Goal: Task Accomplishment & Management: Manage account settings

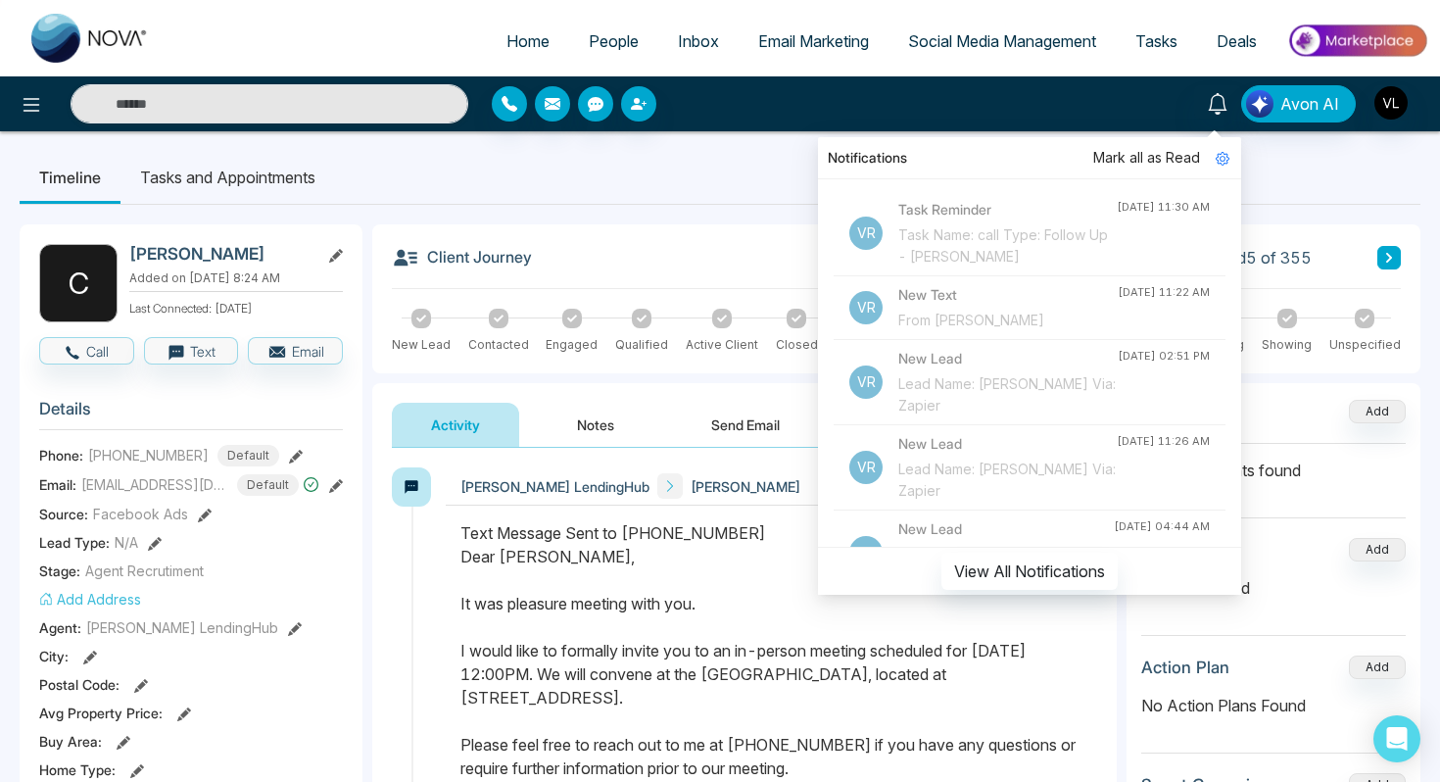
scroll to position [218, 0]
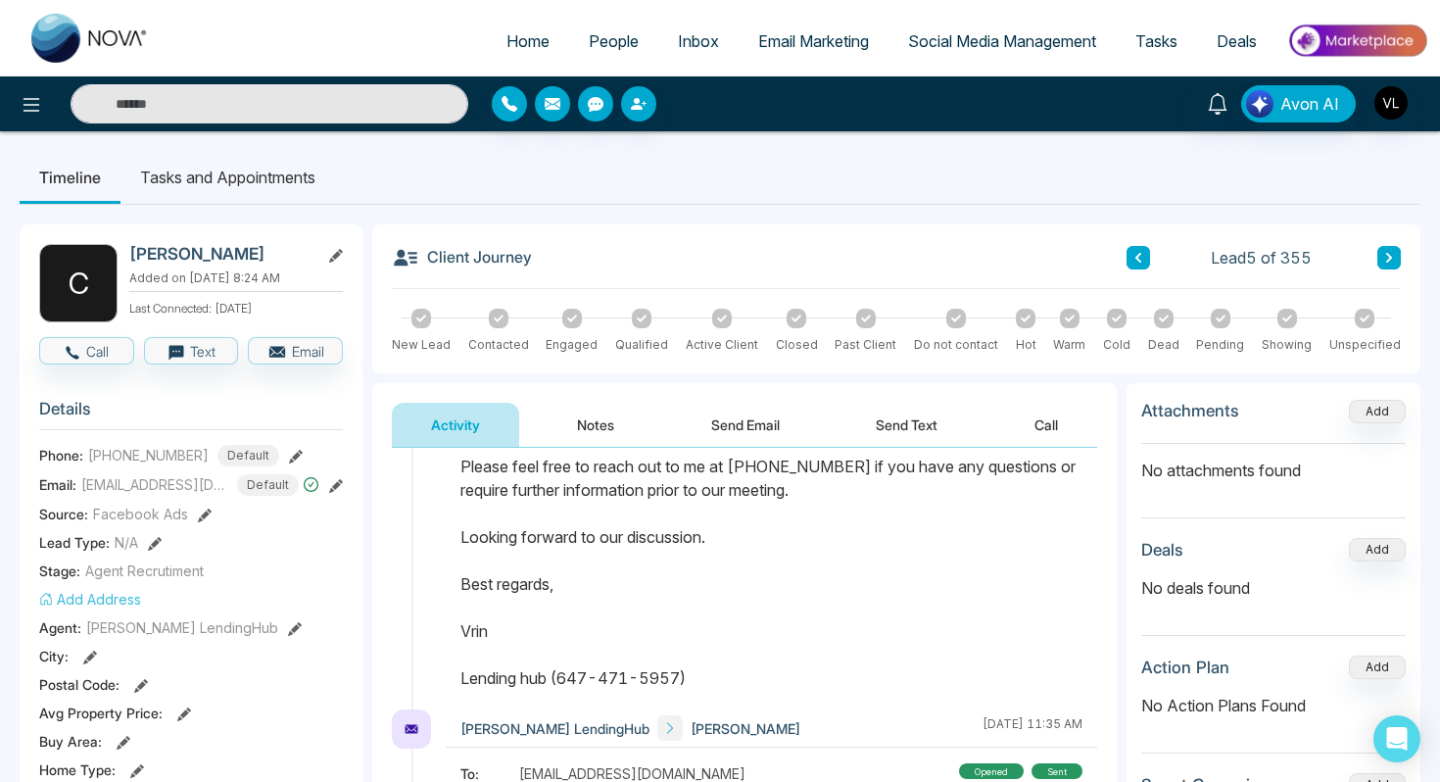
click at [808, 44] on span "Email Marketing" at bounding box center [813, 41] width 111 height 20
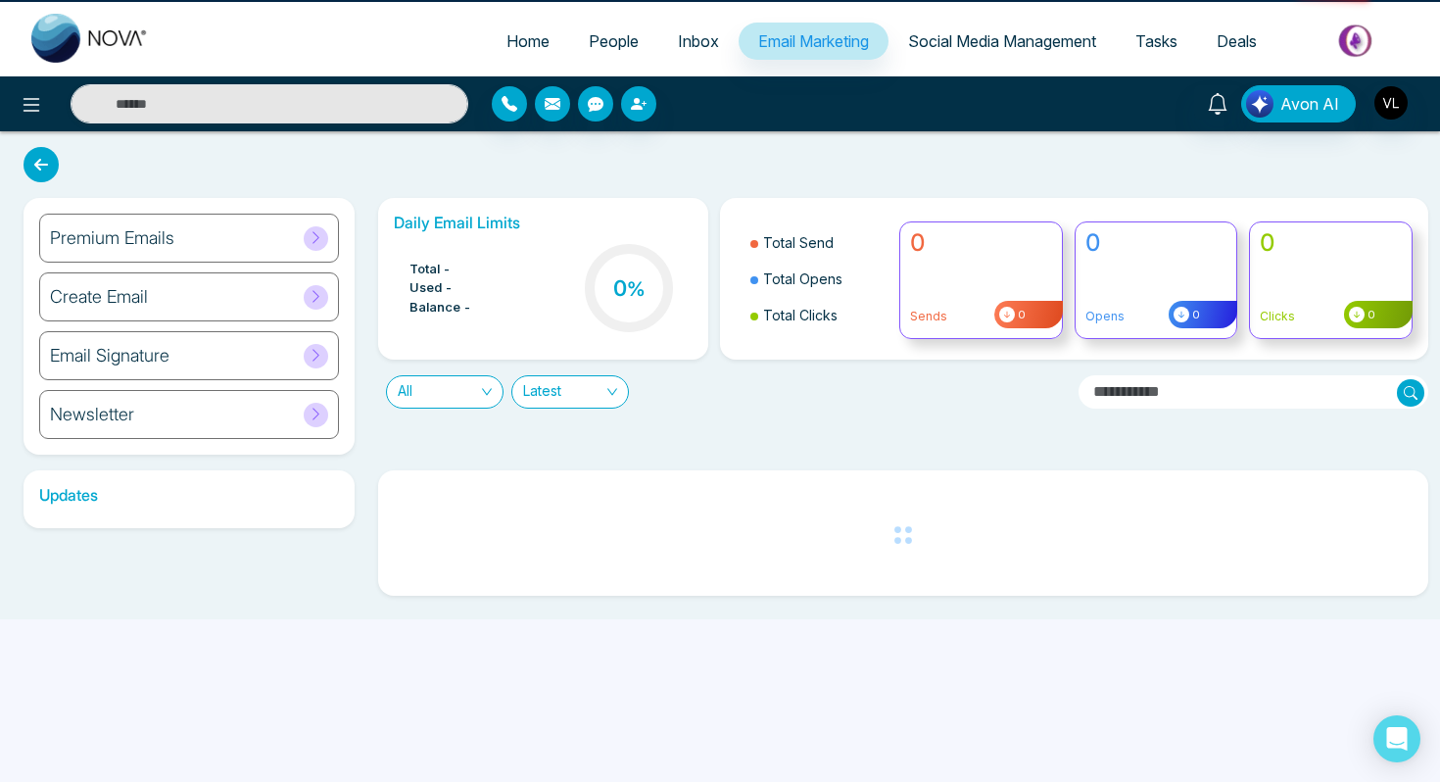
click at [808, 44] on span "Email Marketing" at bounding box center [813, 41] width 111 height 20
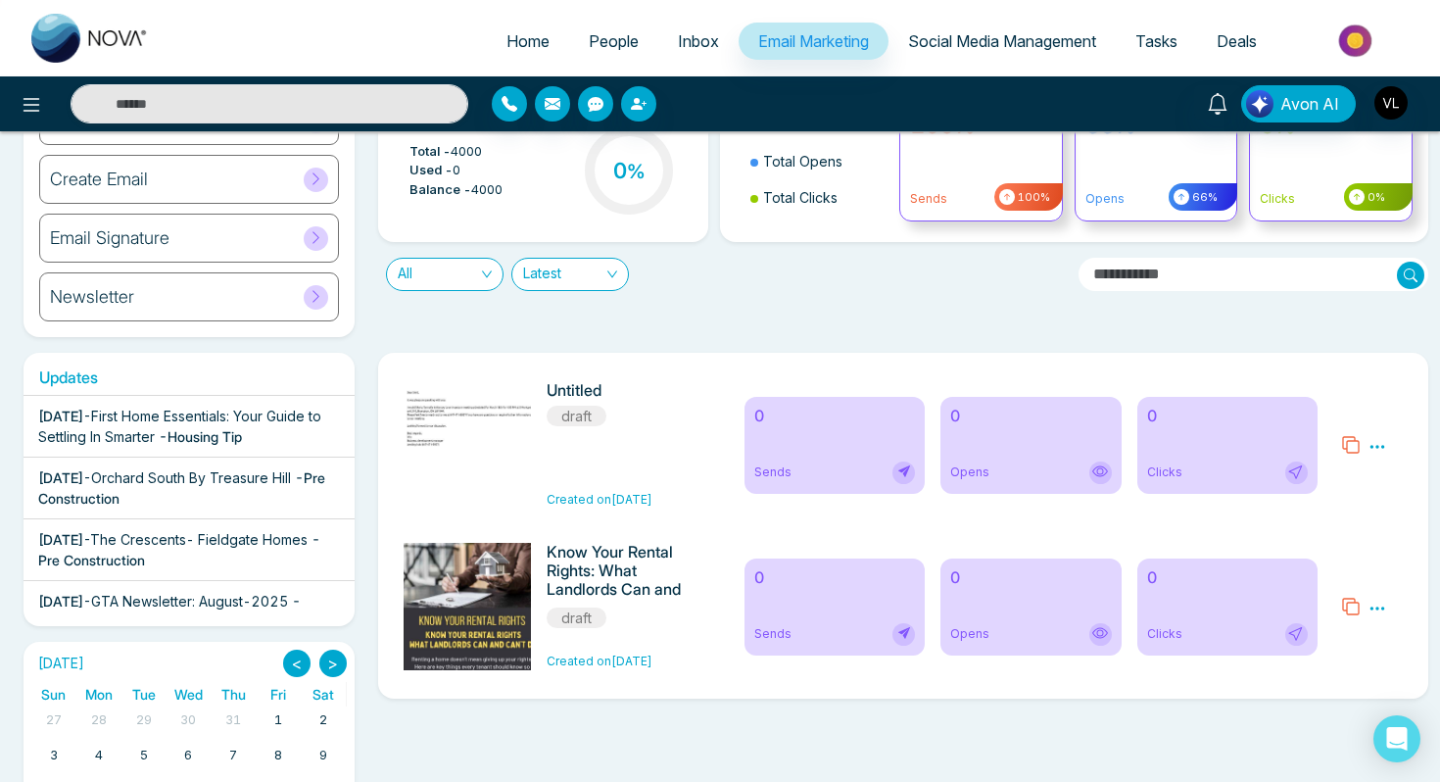
scroll to position [71, 0]
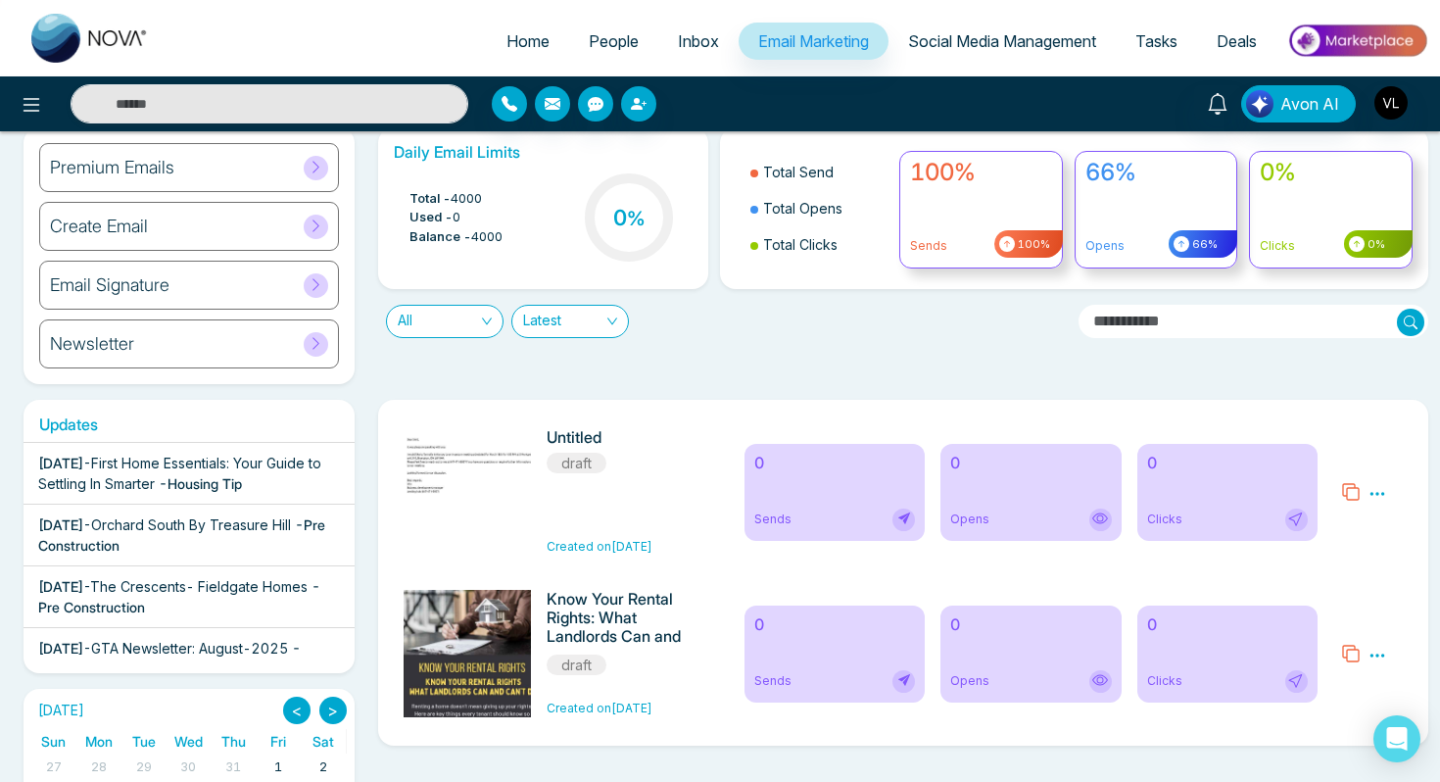
click at [167, 288] on h6 "Email Signature" at bounding box center [110, 285] width 120 height 22
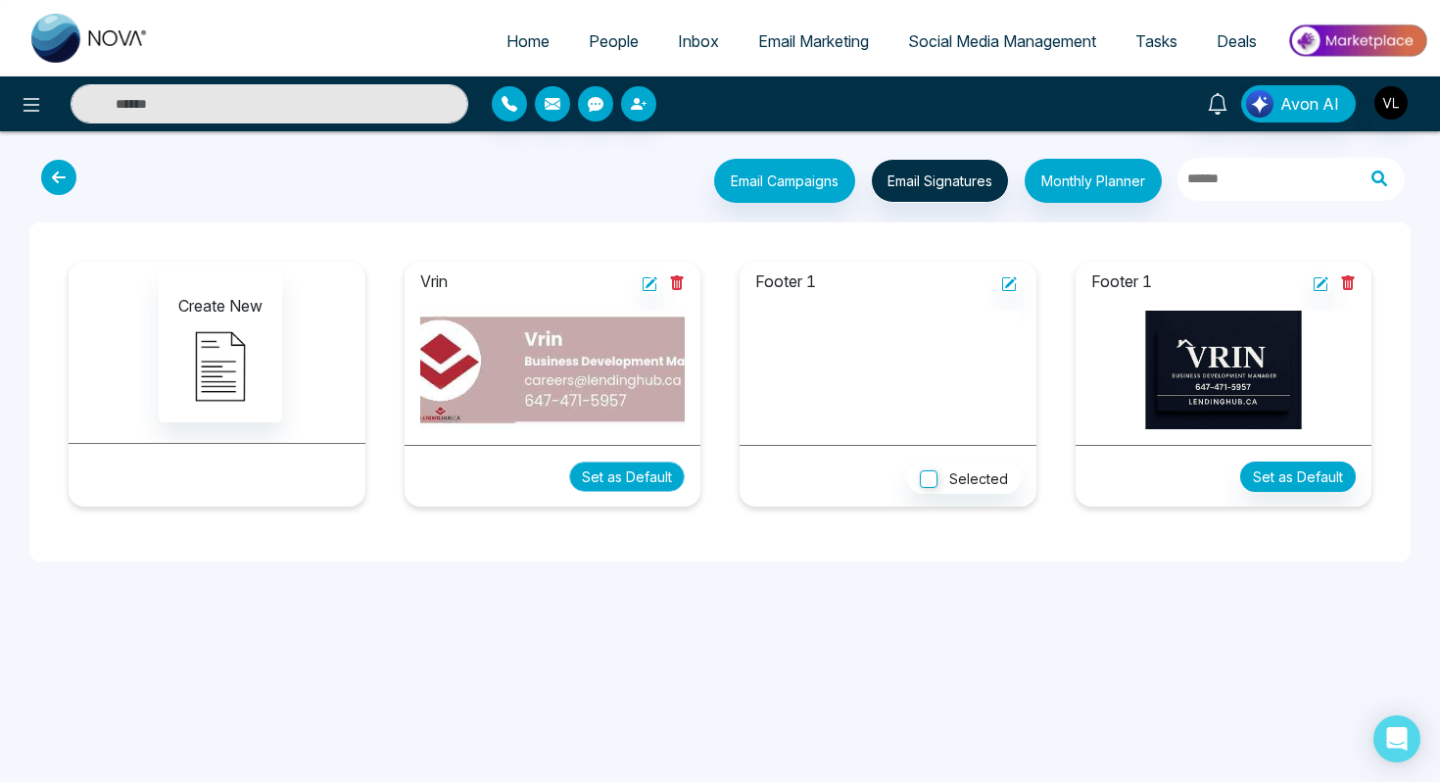
click at [625, 475] on button "Set as Default" at bounding box center [627, 477] width 116 height 30
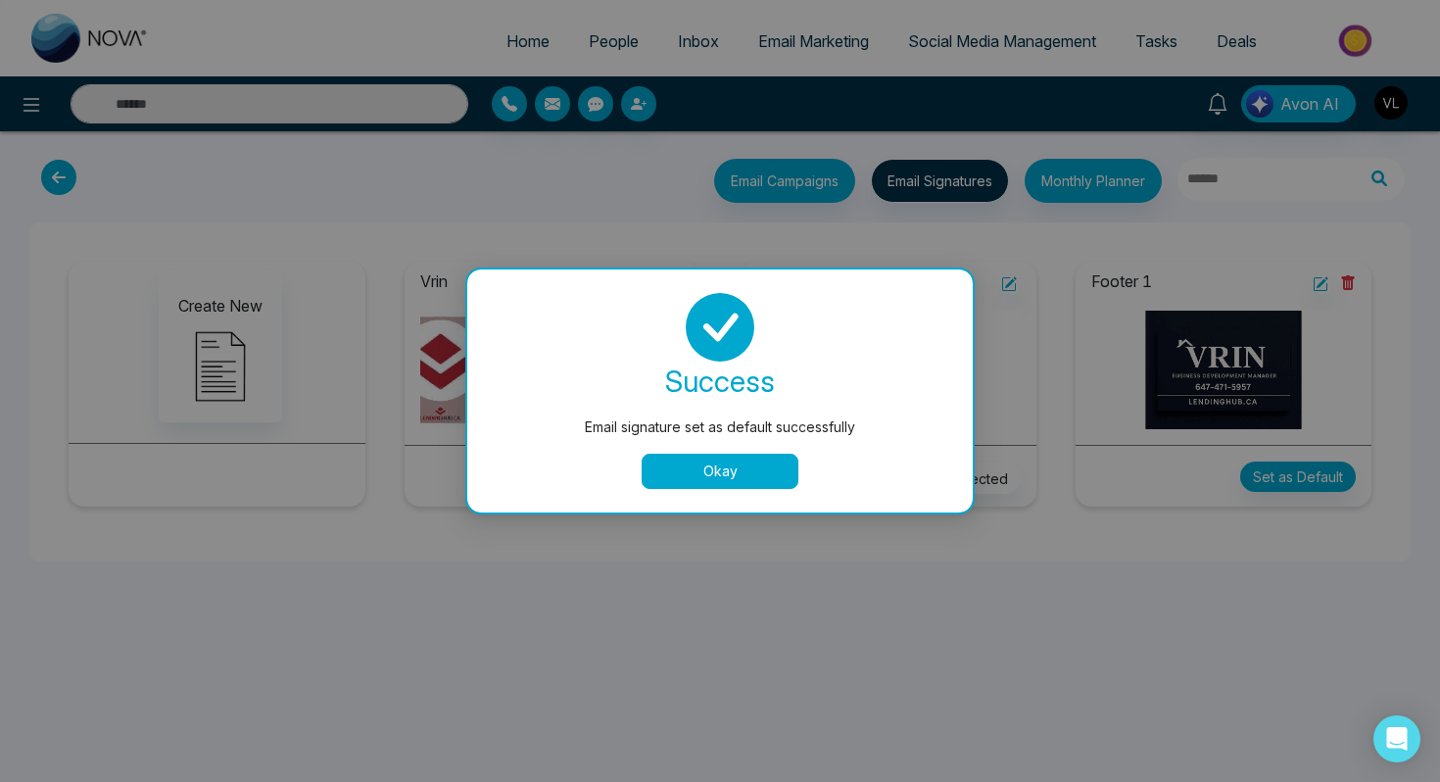
click at [717, 474] on button "Okay" at bounding box center [720, 471] width 157 height 35
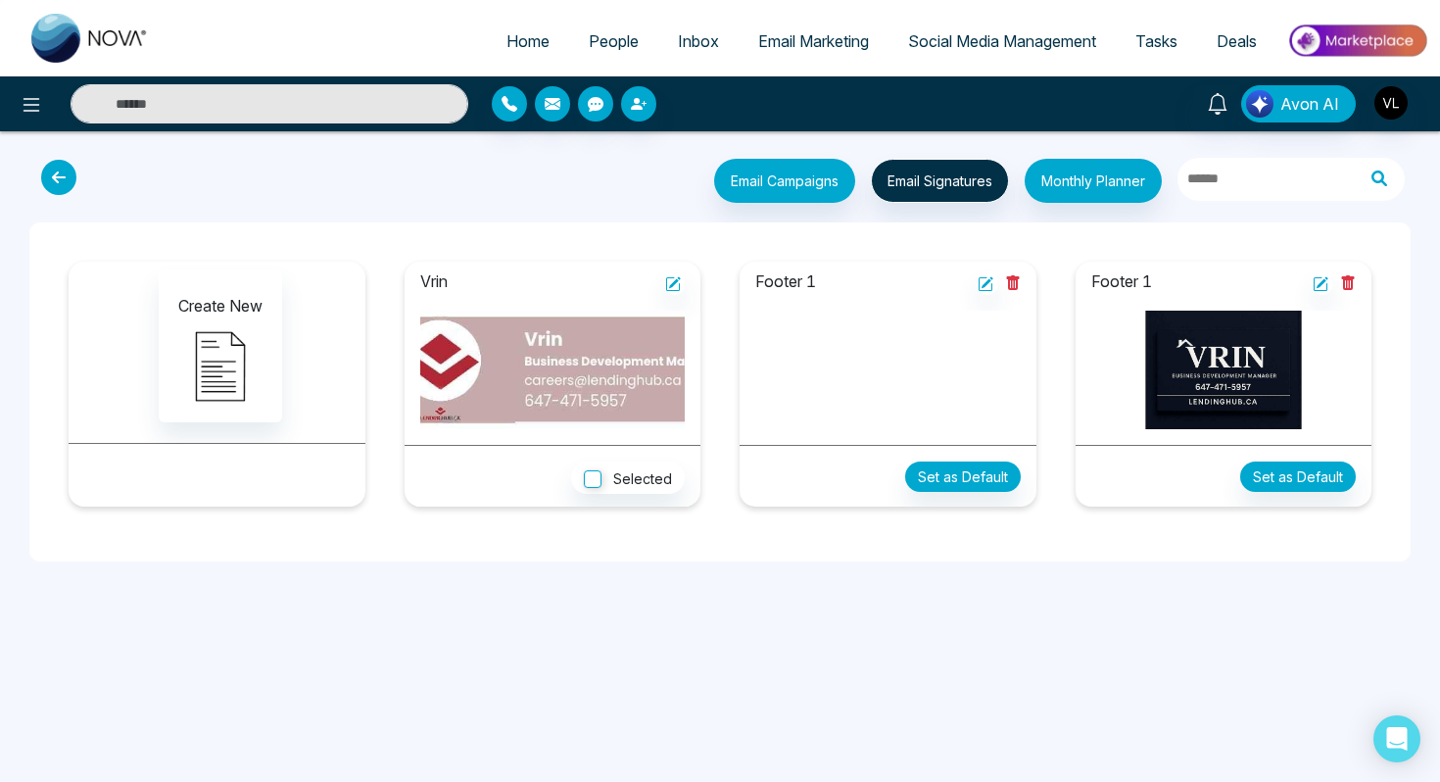
click at [589, 31] on span "People" at bounding box center [614, 41] width 50 height 20
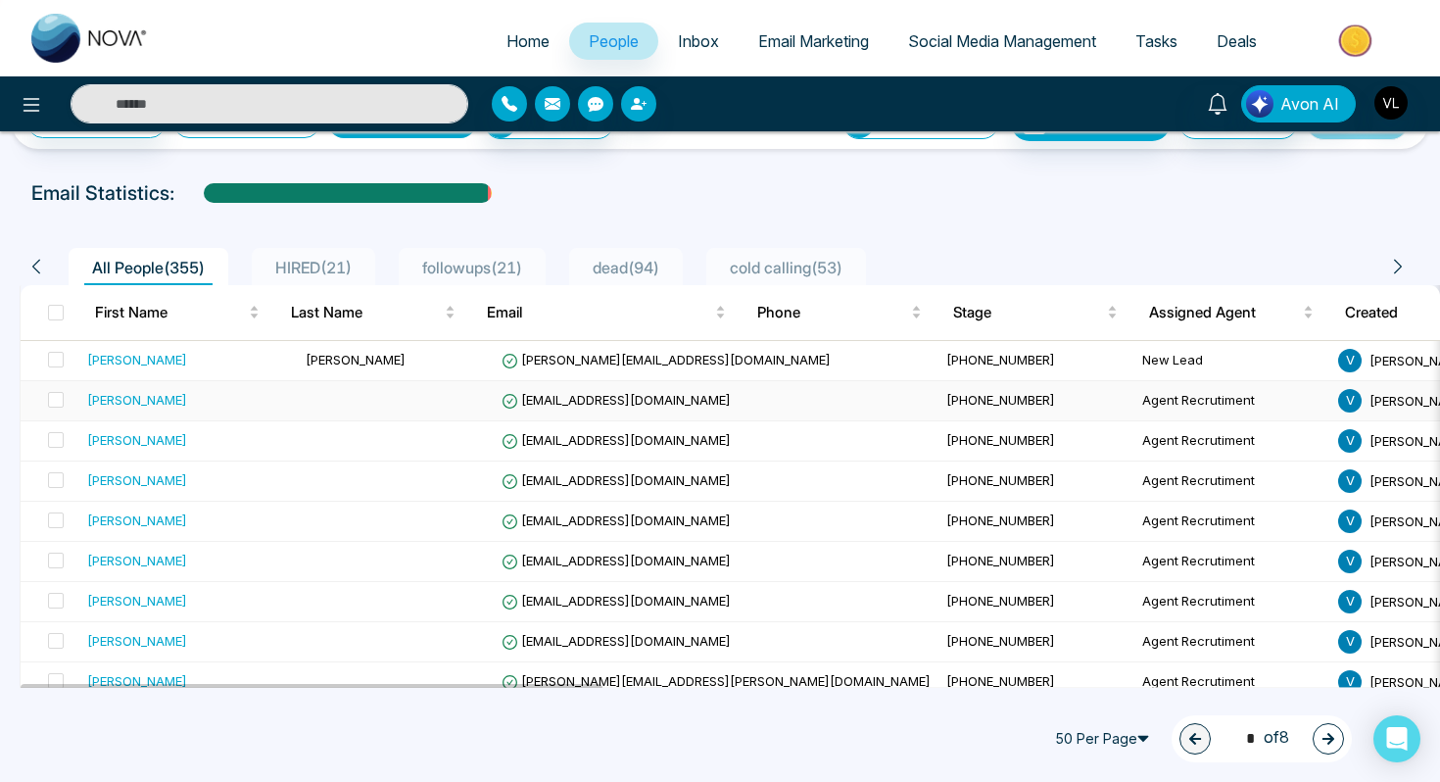
scroll to position [75, 0]
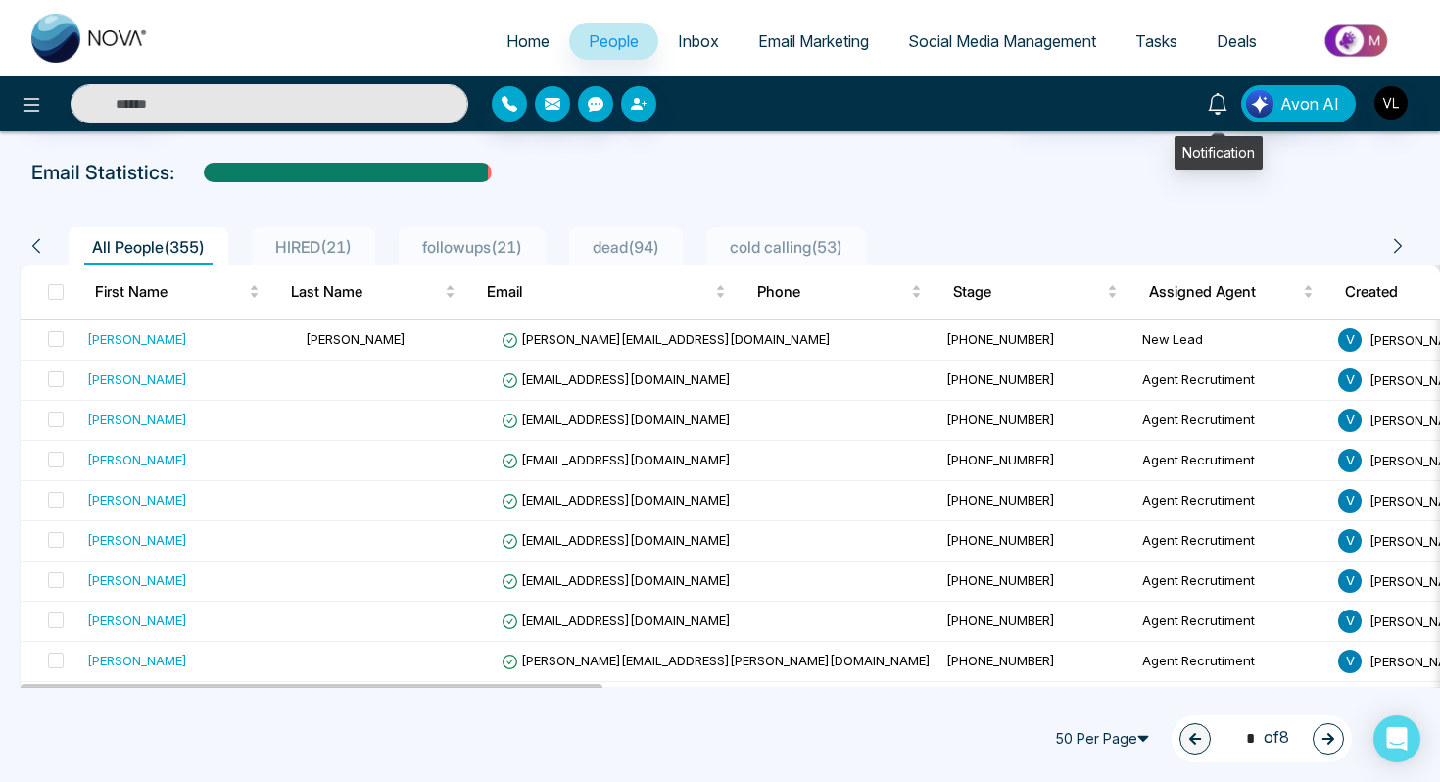
click at [1221, 99] on icon at bounding box center [1218, 104] width 22 height 22
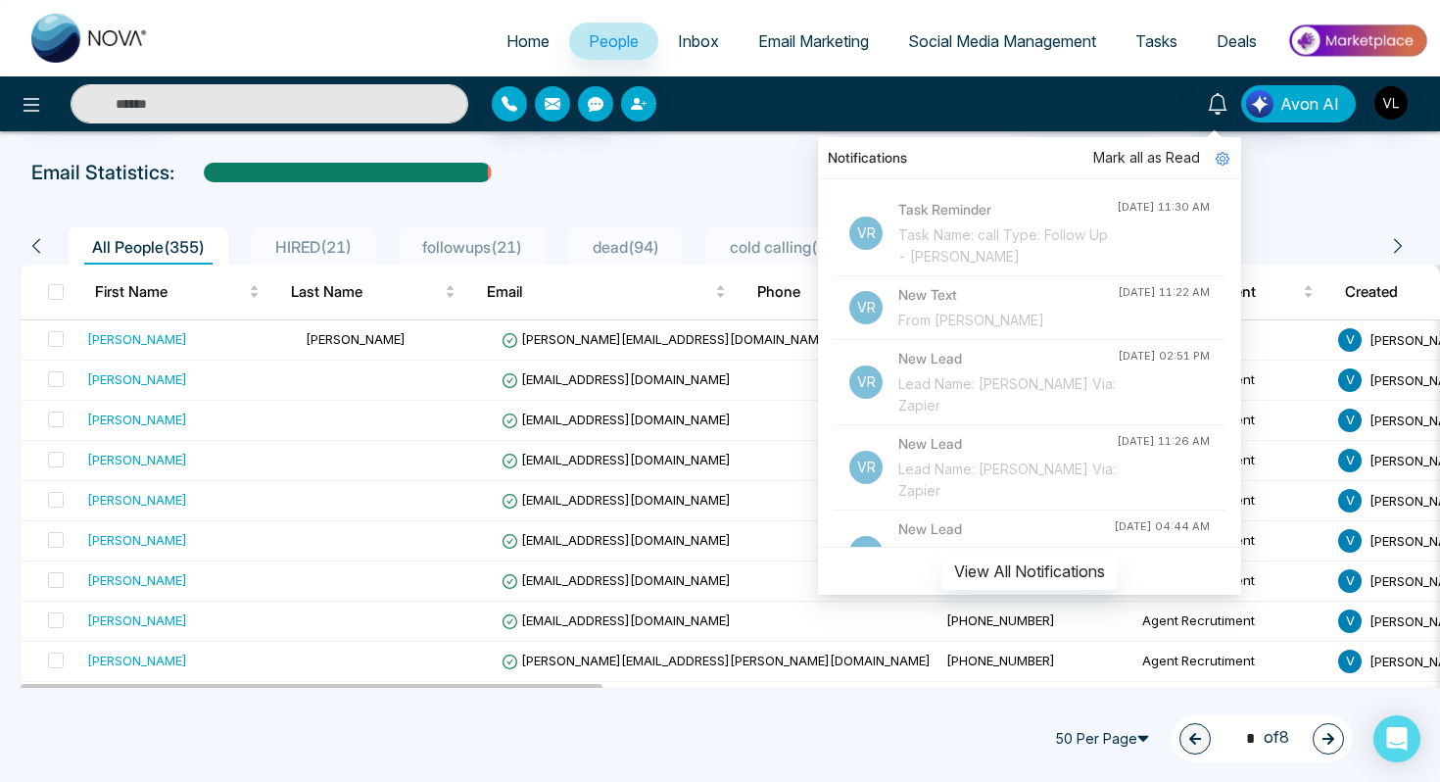
click at [213, 118] on input "text" at bounding box center [270, 103] width 398 height 39
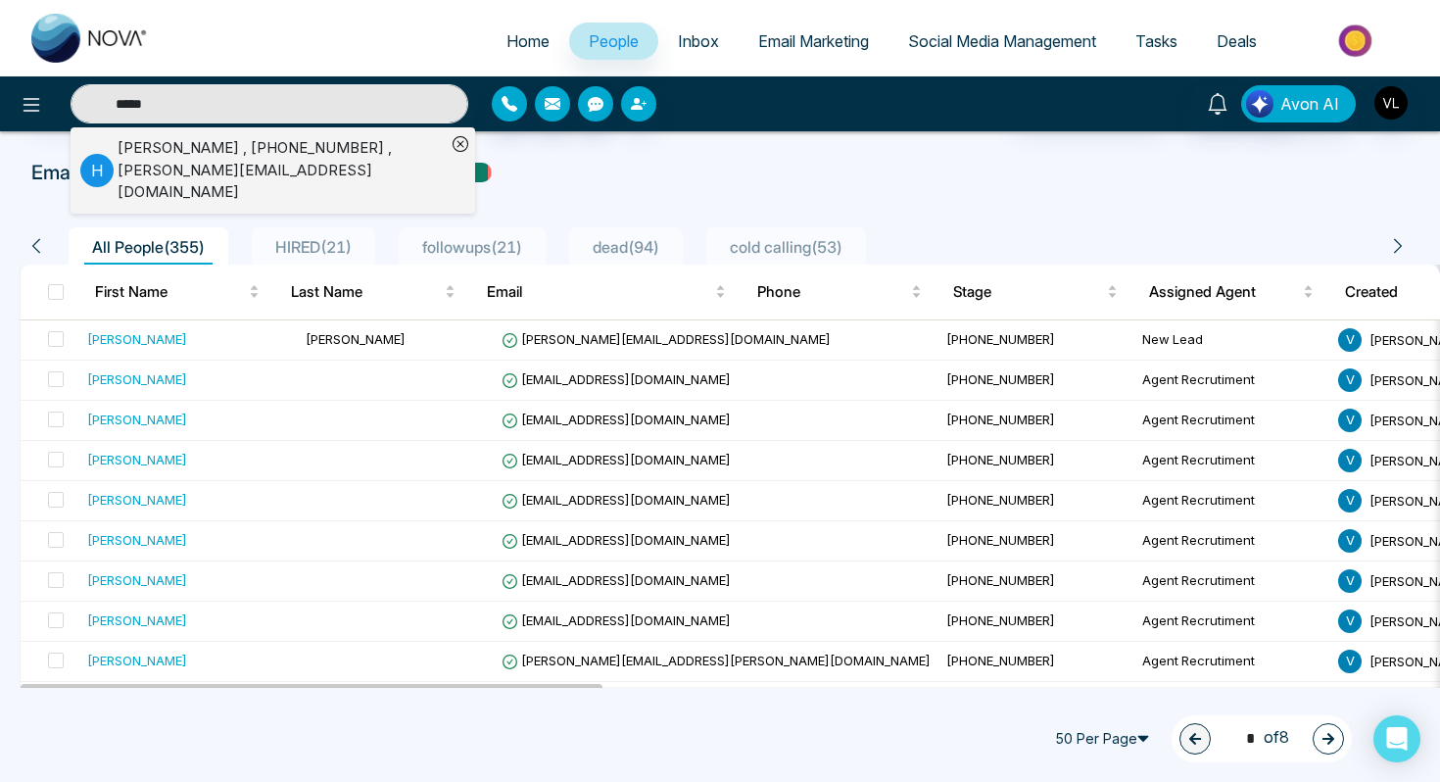
type input "*****"
click at [135, 164] on div "[PERSON_NAME] , [PHONE_NUMBER] , [PERSON_NAME][EMAIL_ADDRESS][DOMAIN_NAME]" at bounding box center [282, 170] width 328 height 67
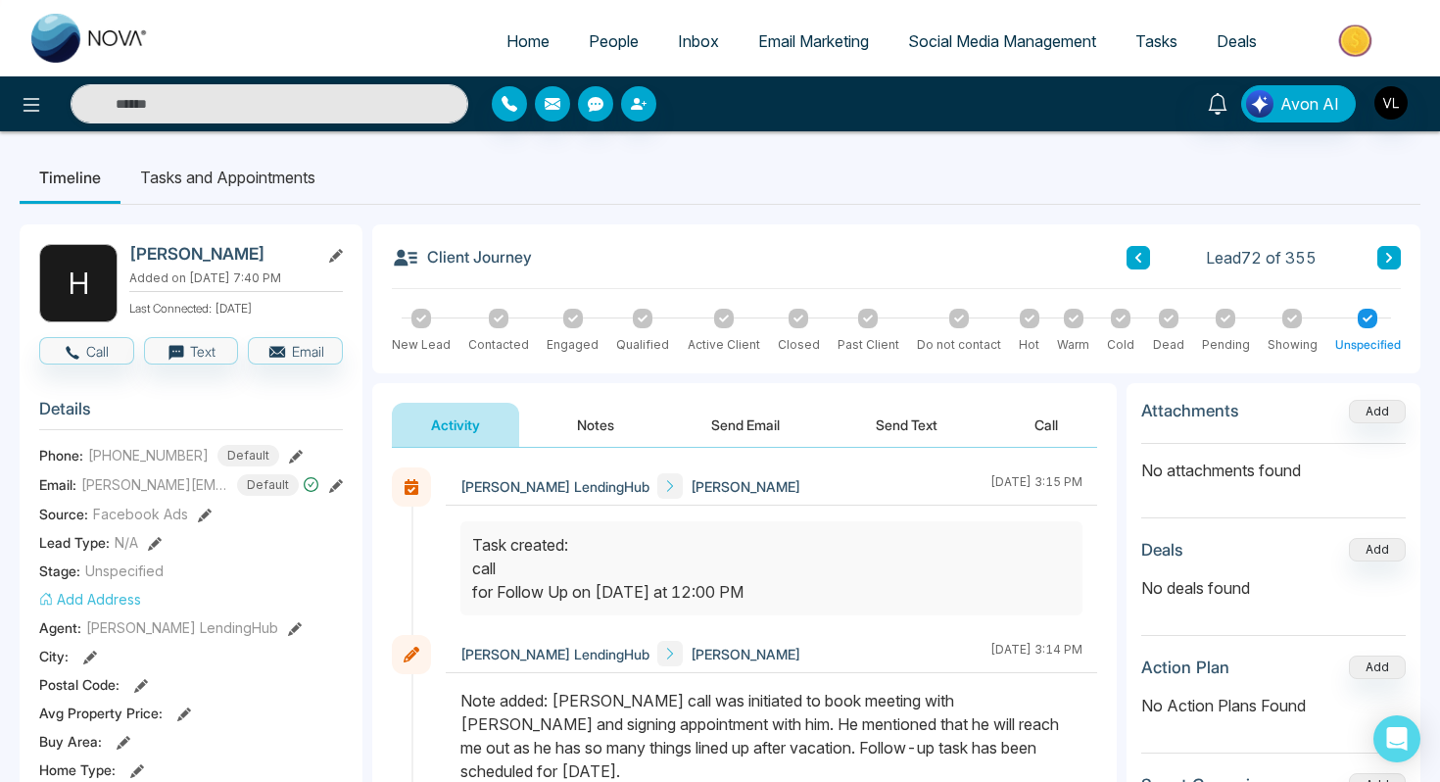
click at [236, 174] on li "Tasks and Appointments" at bounding box center [228, 177] width 215 height 53
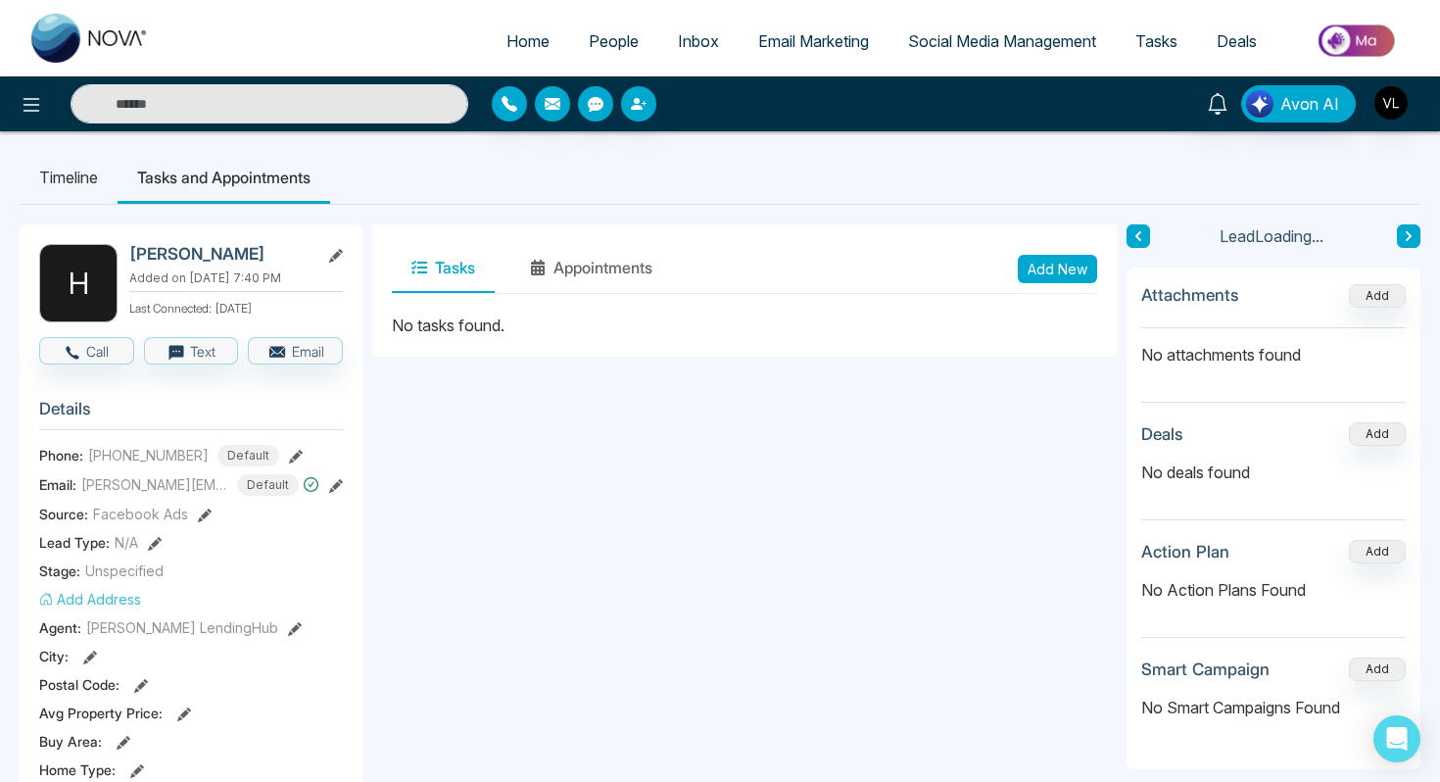
click at [1063, 264] on button "Add New" at bounding box center [1057, 269] width 79 height 28
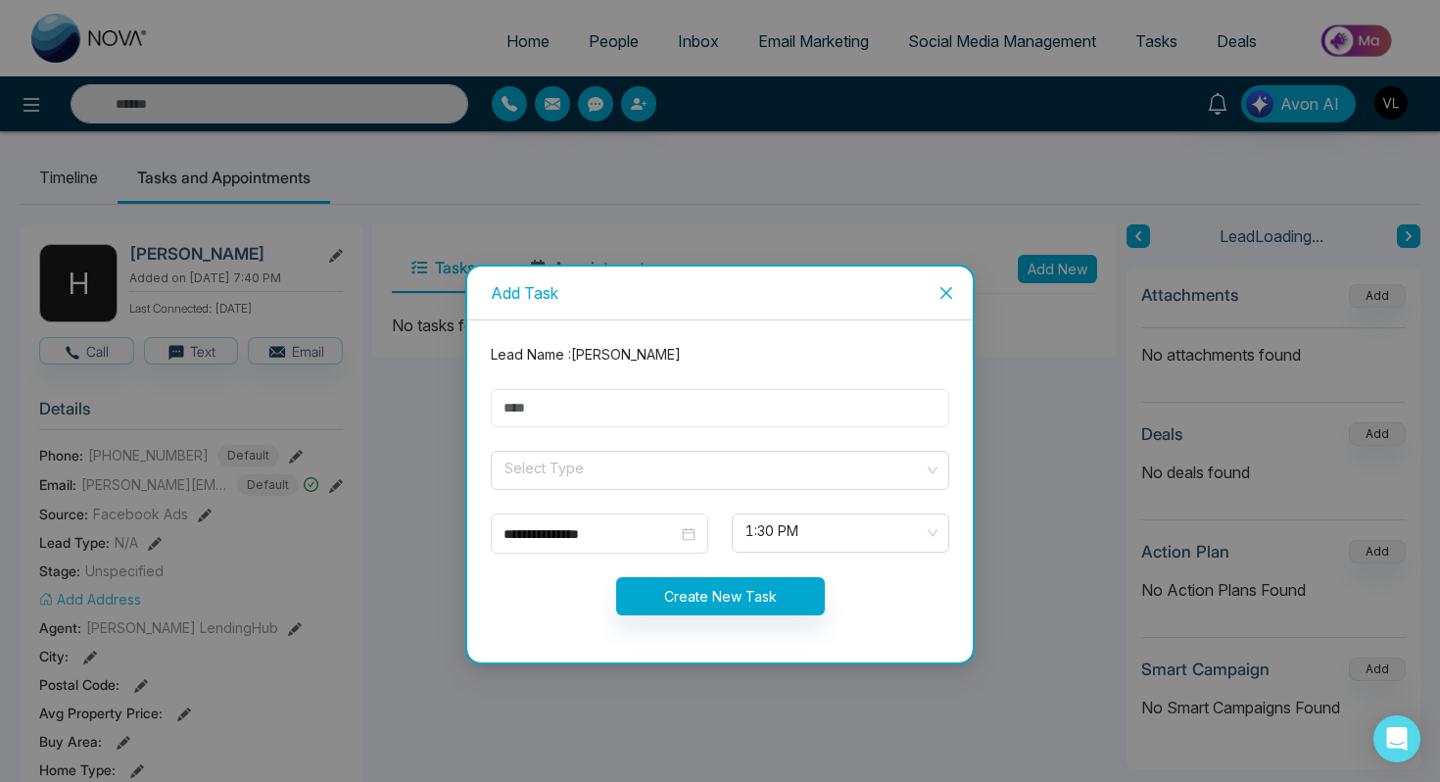
click at [597, 414] on input "text" at bounding box center [720, 408] width 459 height 38
type input "****"
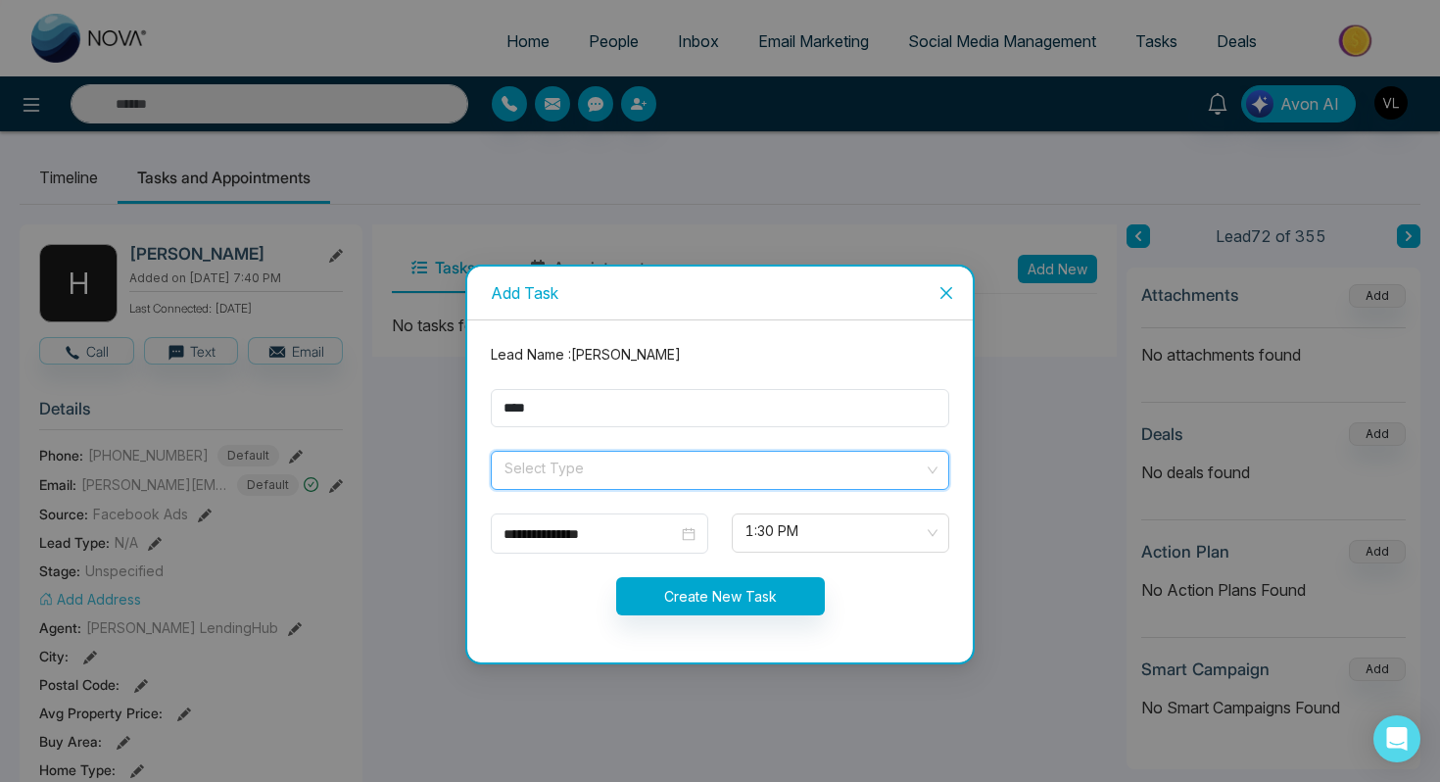
click at [627, 464] on input "search" at bounding box center [713, 466] width 421 height 29
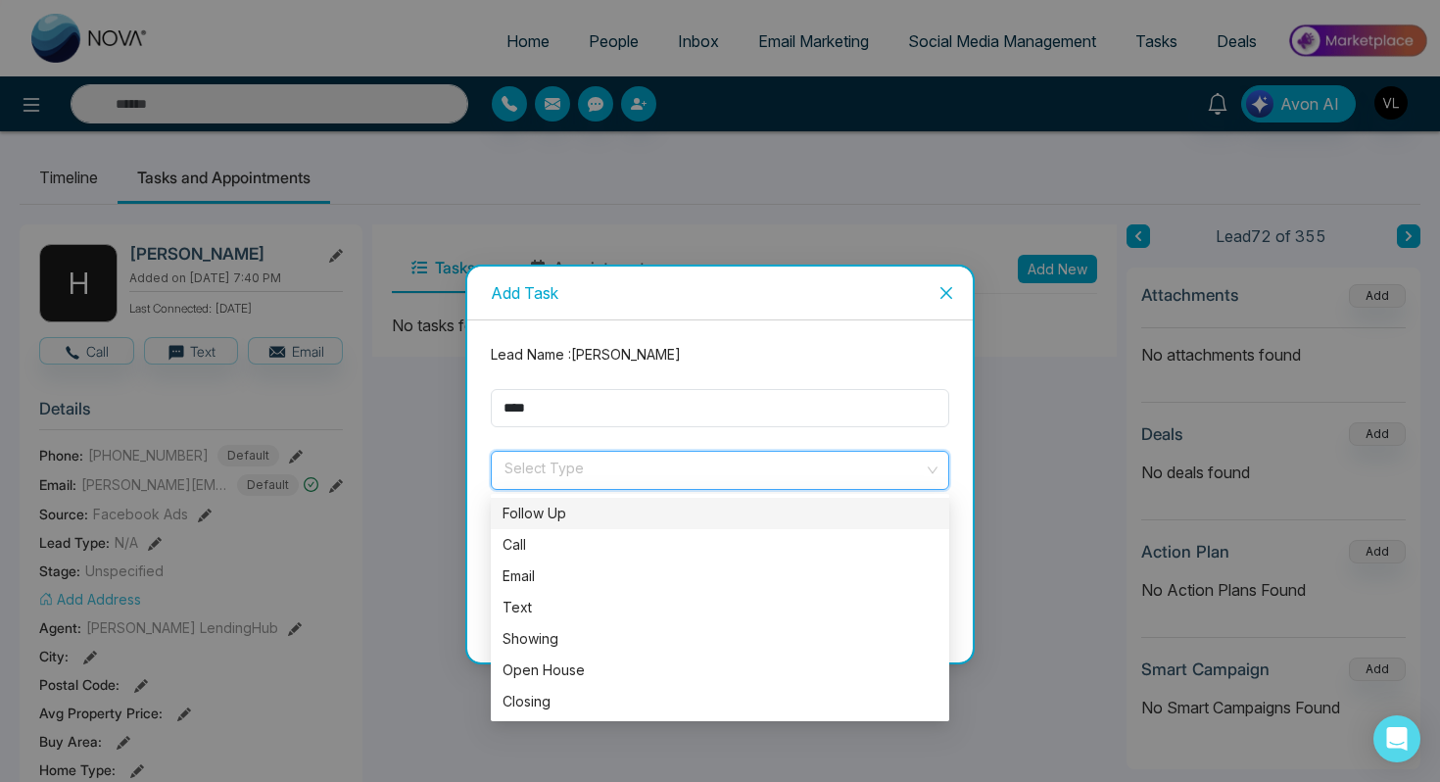
click at [564, 519] on div "Follow Up" at bounding box center [720, 514] width 435 height 22
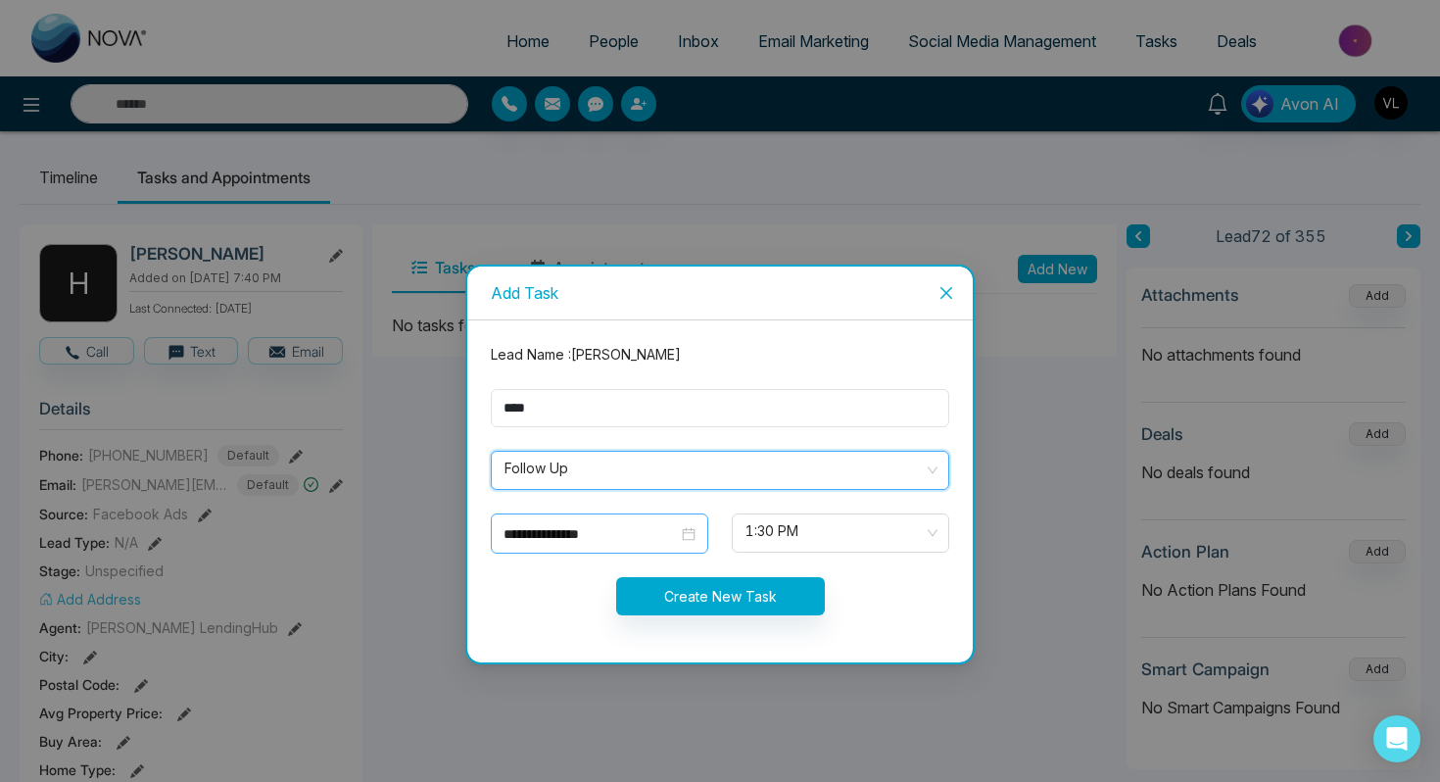
click at [691, 536] on div "**********" at bounding box center [600, 534] width 192 height 22
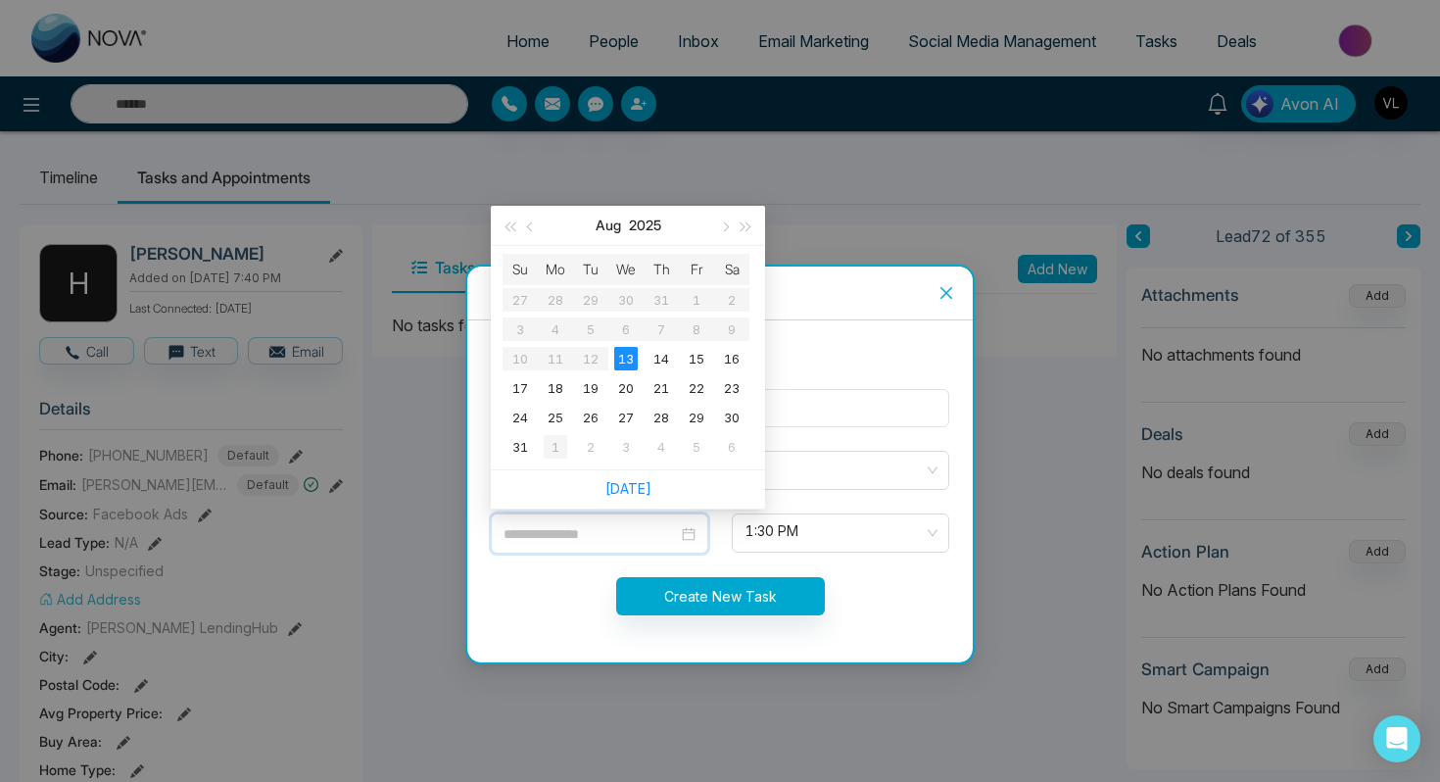
type input "**********"
click at [558, 448] on div "1" at bounding box center [556, 447] width 24 height 24
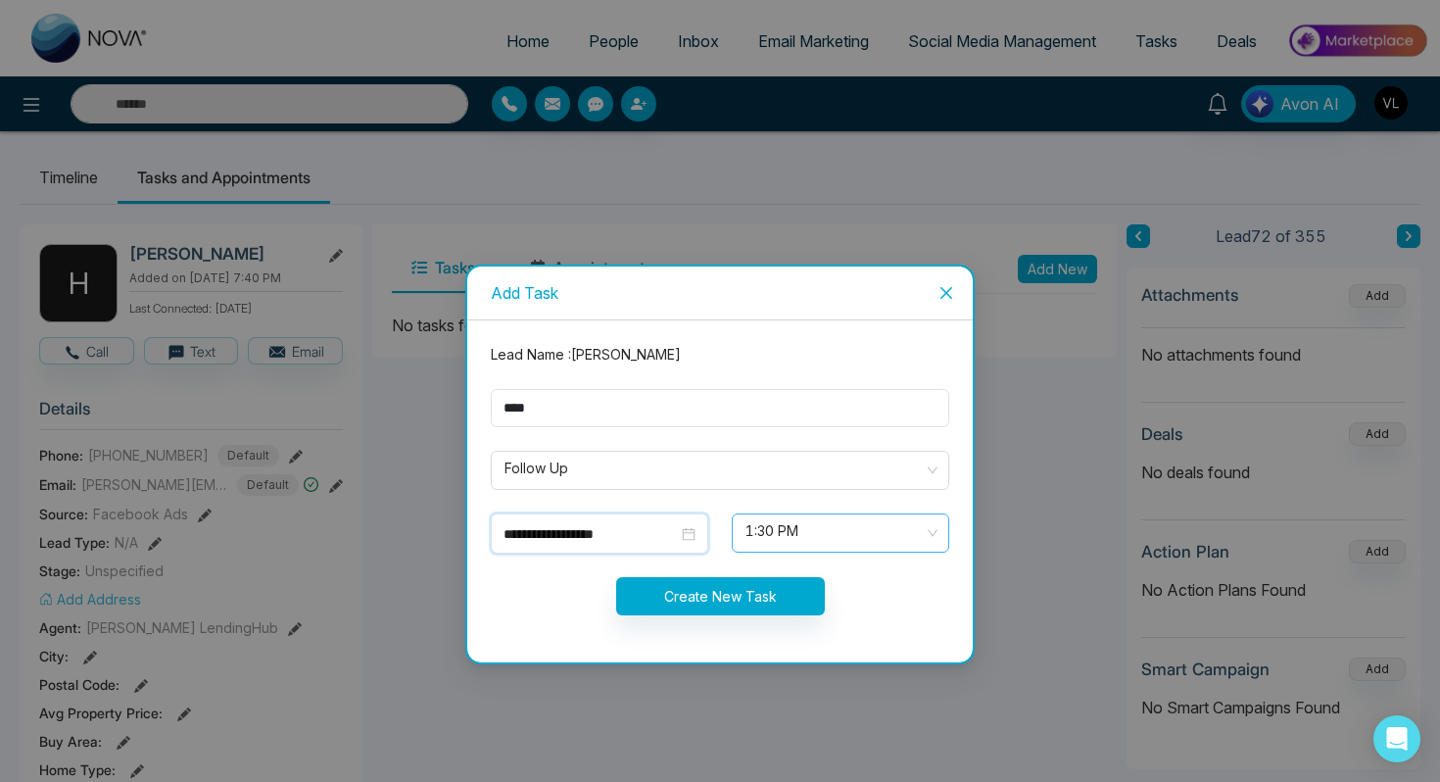
click at [808, 520] on span "1:30 PM" at bounding box center [841, 532] width 190 height 33
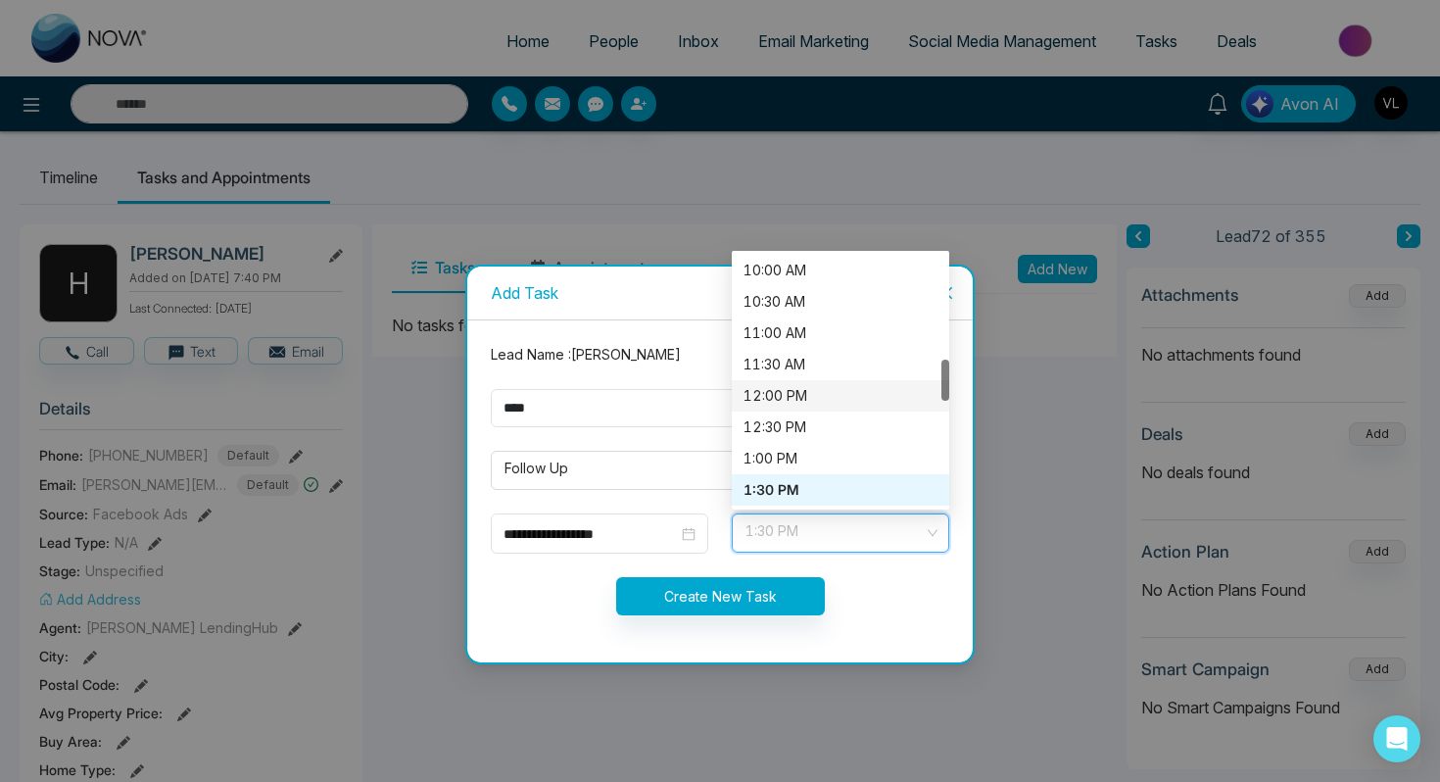
click at [782, 389] on div "12:00 PM" at bounding box center [841, 396] width 194 height 22
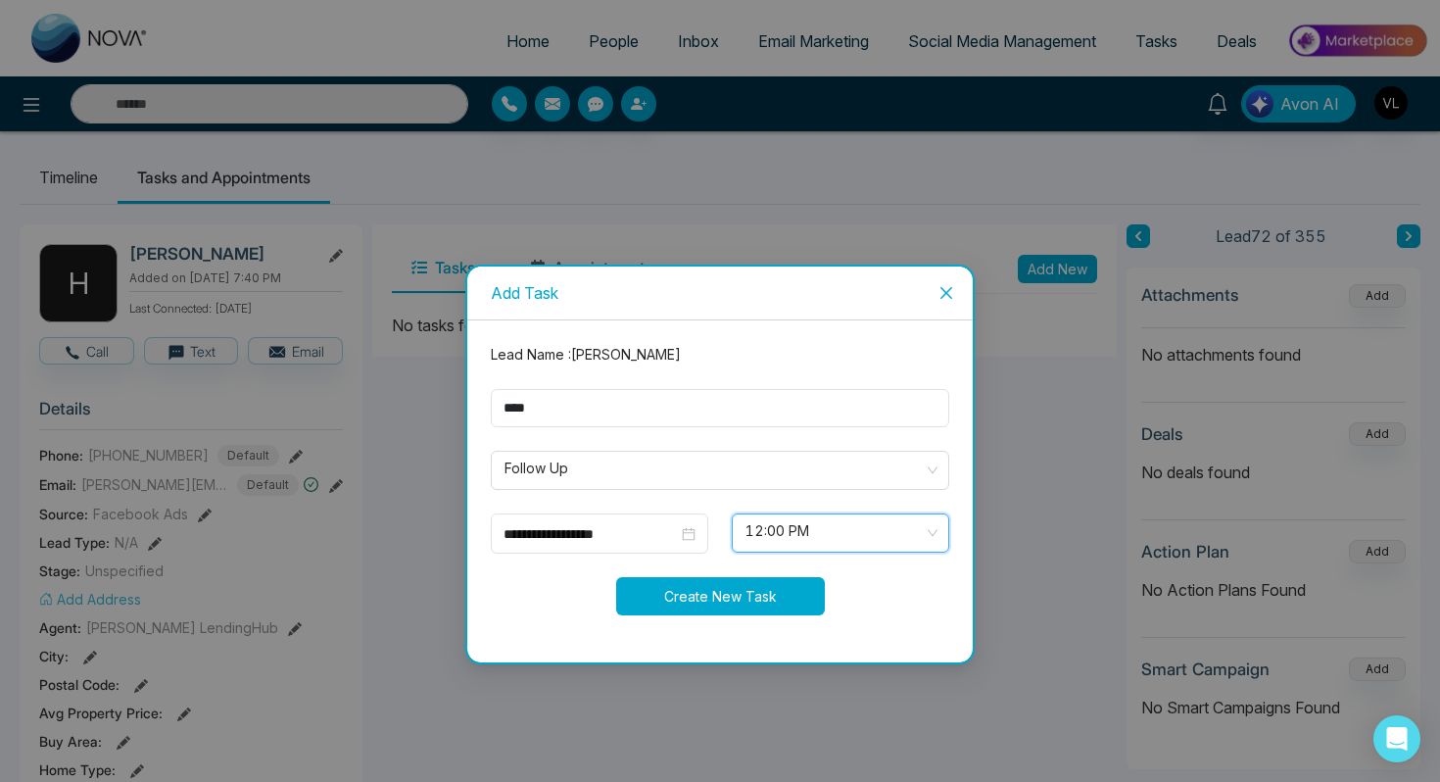
click at [691, 613] on button "Create New Task" at bounding box center [720, 596] width 209 height 38
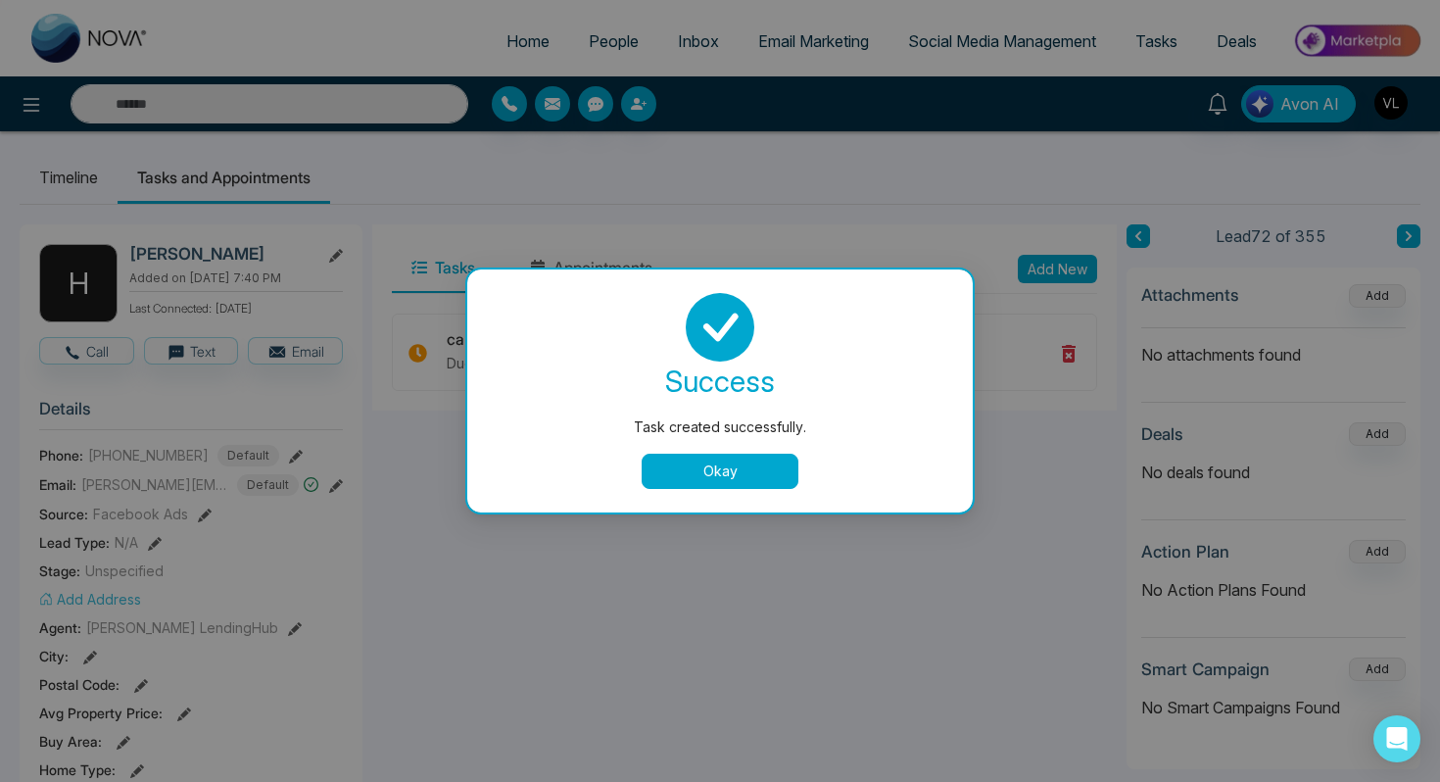
click at [739, 468] on button "Okay" at bounding box center [720, 471] width 157 height 35
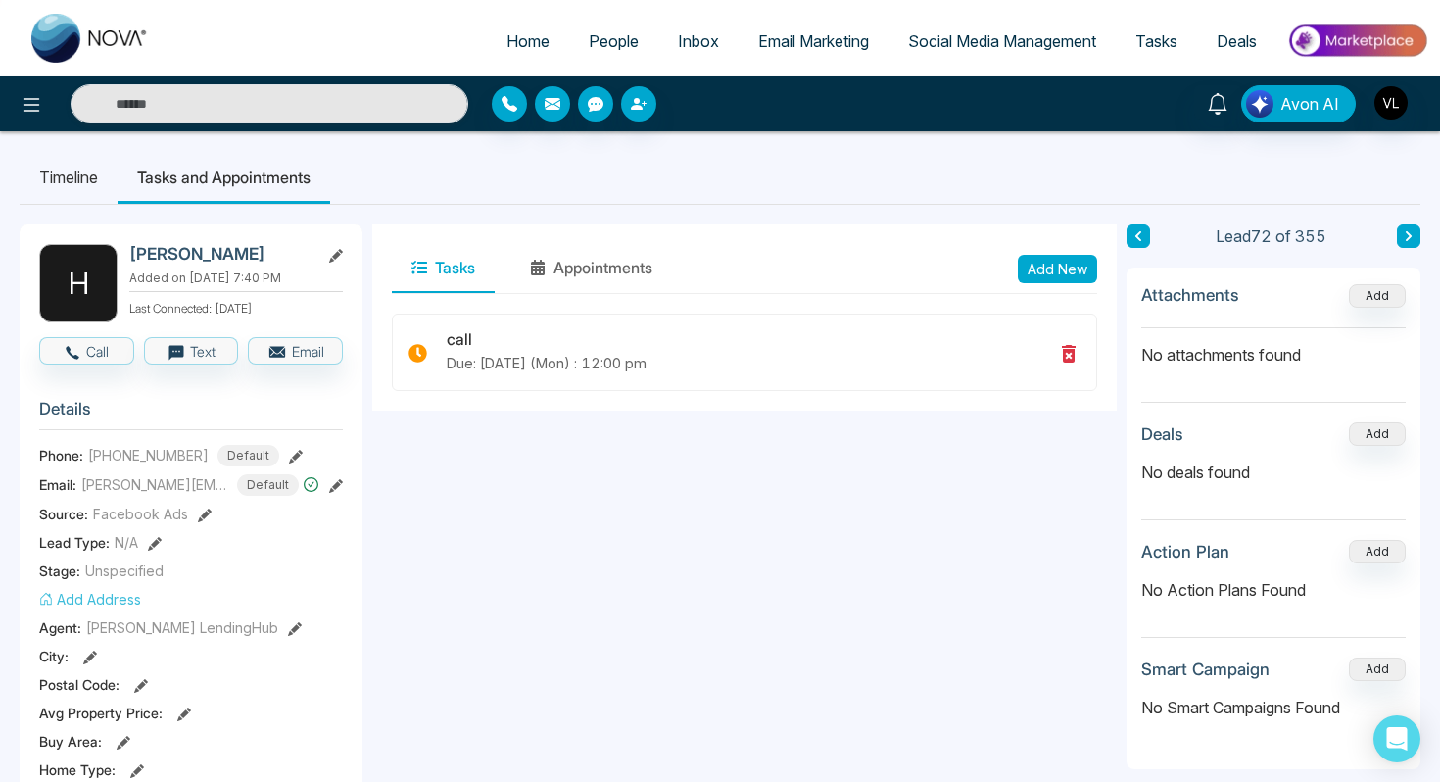
click at [77, 175] on li "Timeline" at bounding box center [69, 177] width 98 height 53
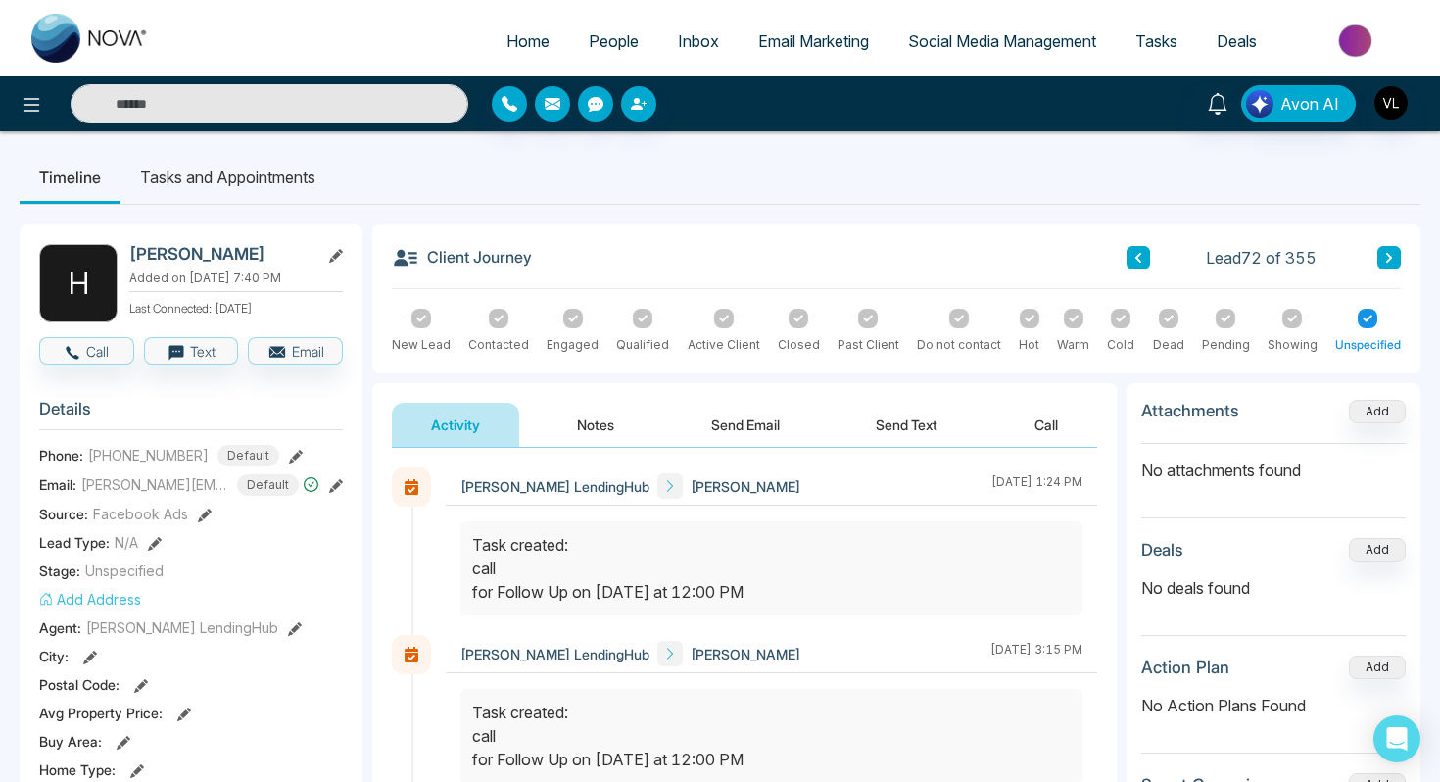
click at [618, 409] on button "Notes" at bounding box center [596, 425] width 116 height 44
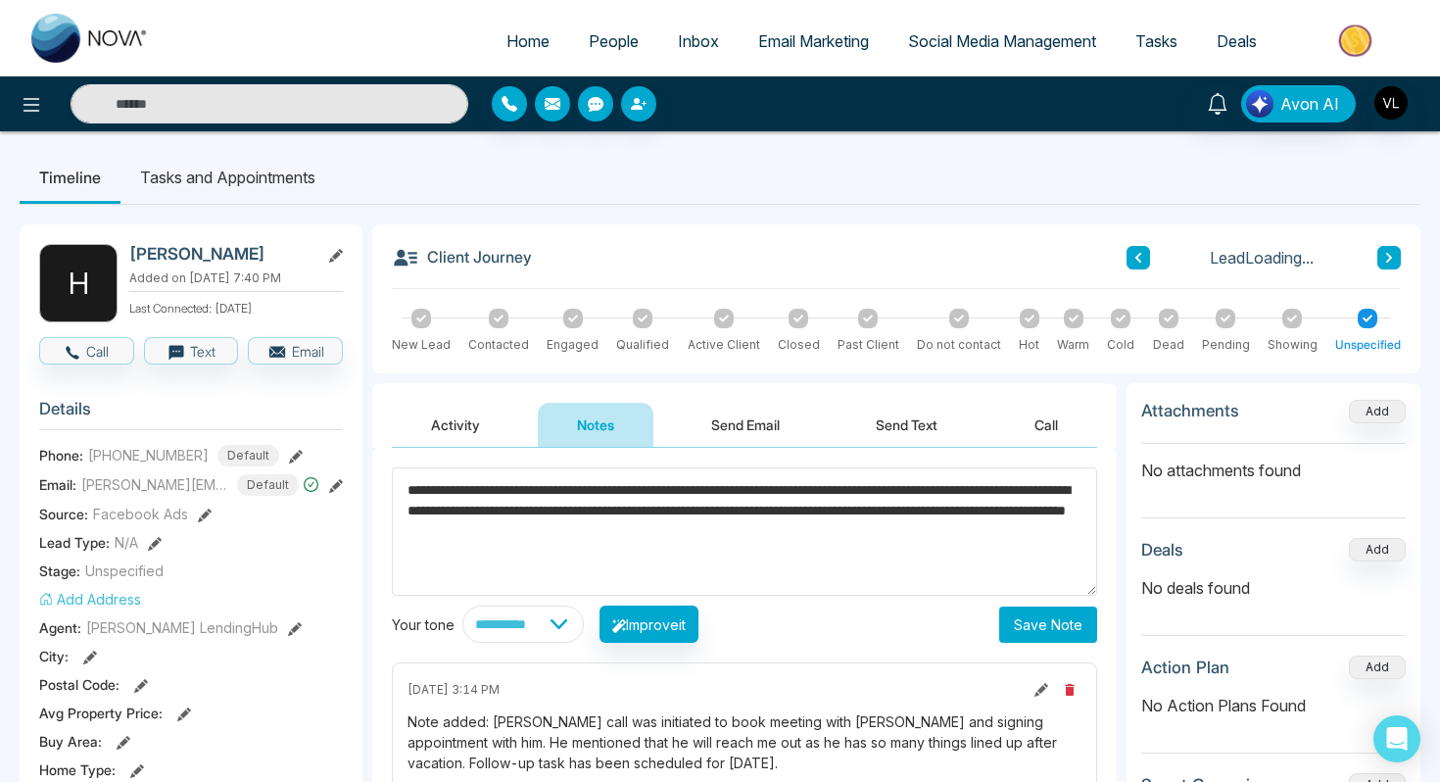
type textarea "**********"
click at [1038, 623] on button "Save Note" at bounding box center [1049, 625] width 98 height 36
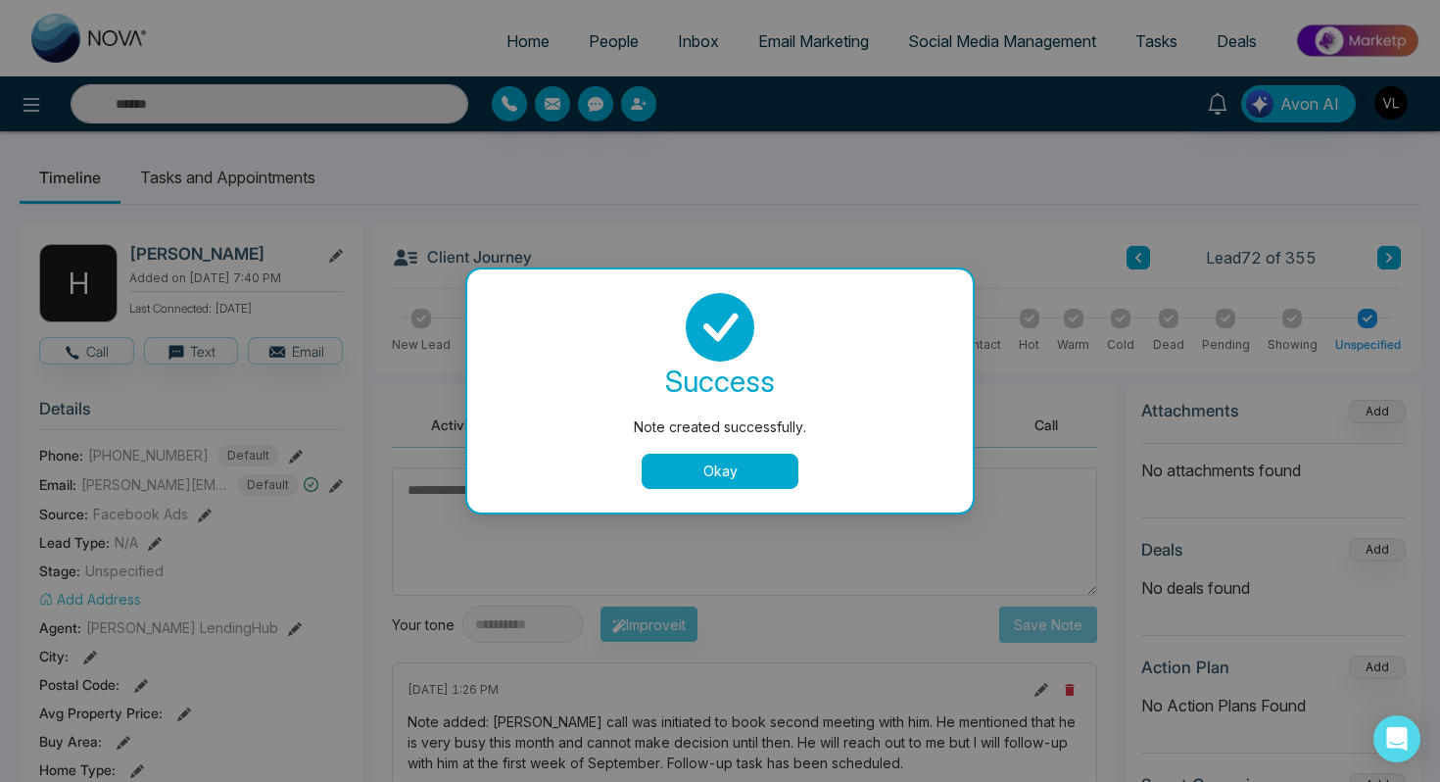
click at [696, 477] on button "Okay" at bounding box center [720, 471] width 157 height 35
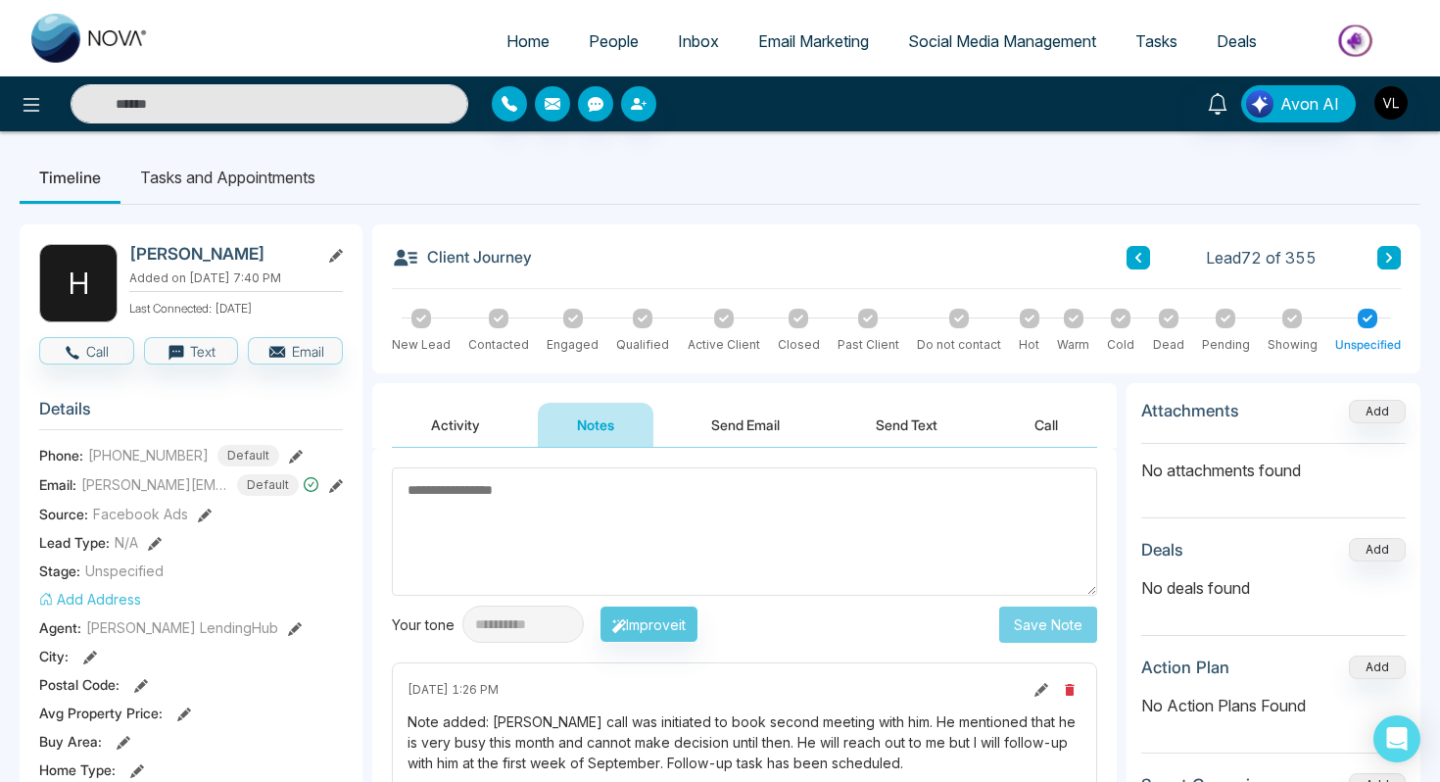
click at [240, 176] on li "Tasks and Appointments" at bounding box center [228, 177] width 215 height 53
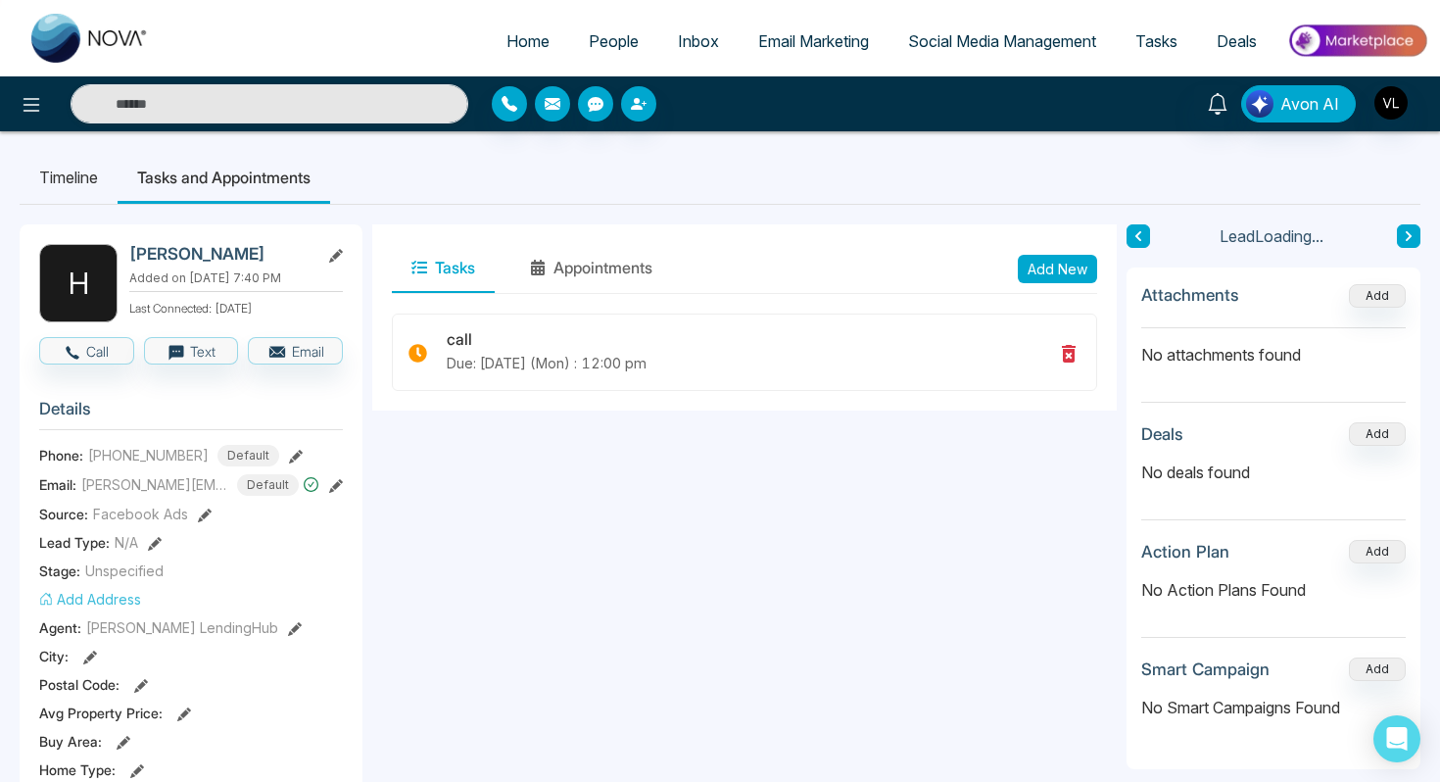
click at [1054, 279] on button "Add New" at bounding box center [1057, 269] width 79 height 28
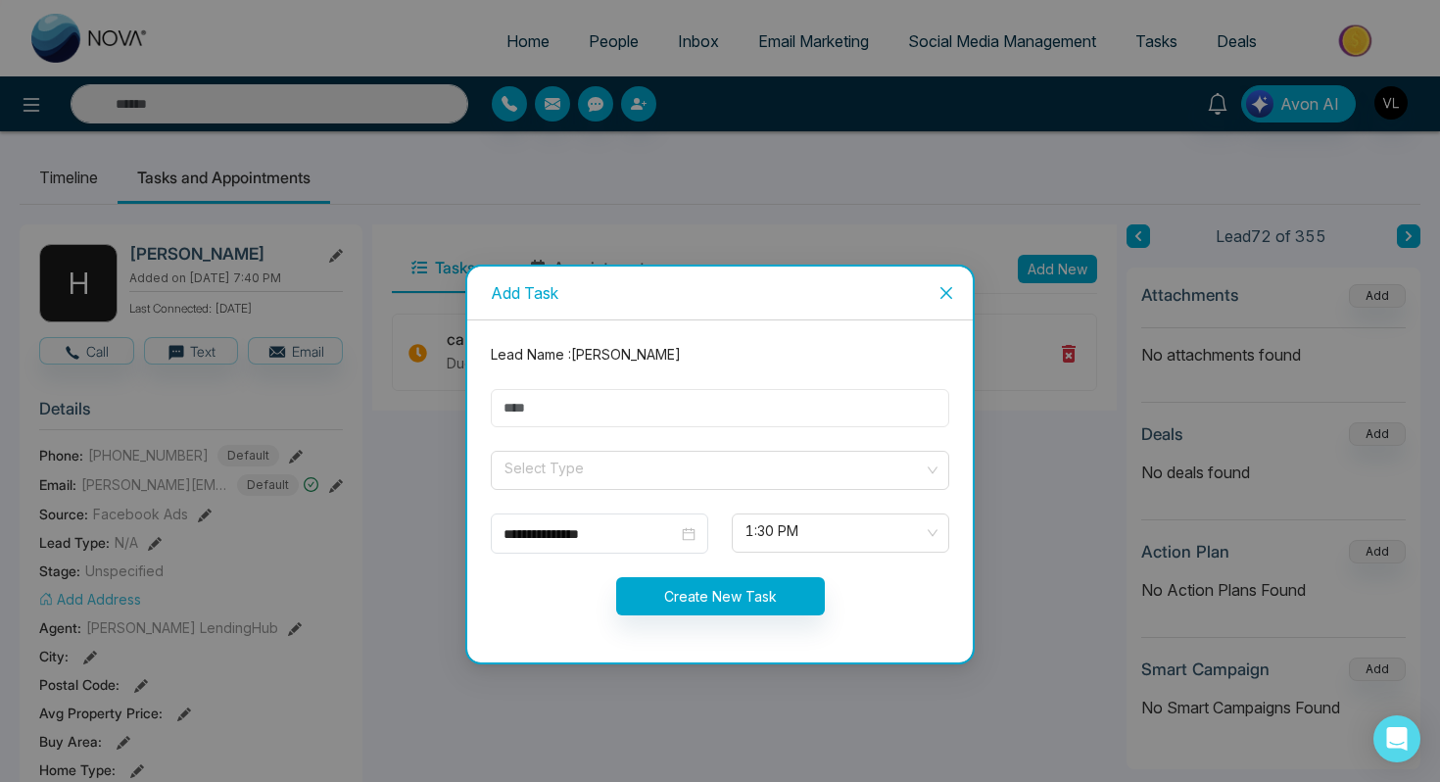
click at [632, 398] on input "text" at bounding box center [720, 408] width 459 height 38
type input "****"
click at [631, 482] on span at bounding box center [713, 470] width 421 height 37
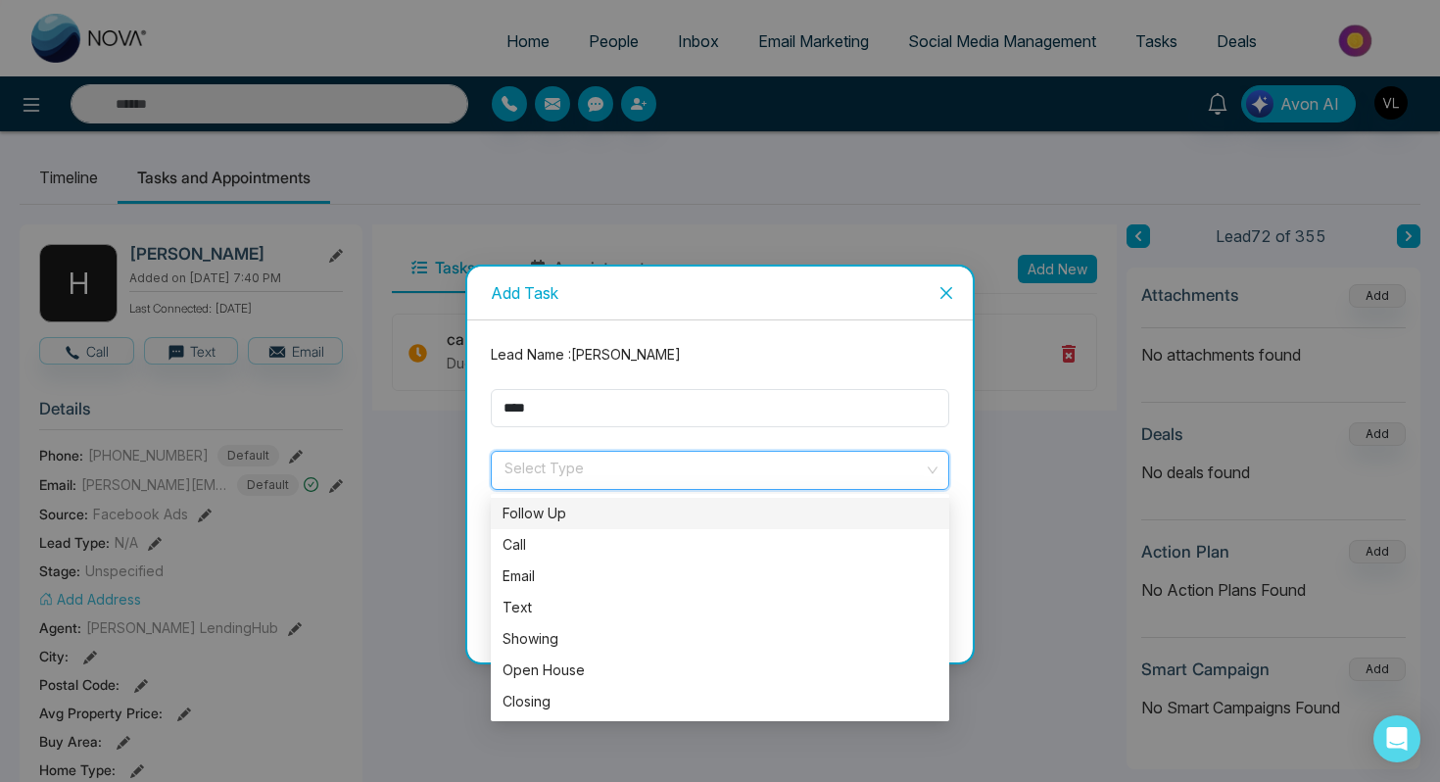
click at [563, 514] on div "Follow Up" at bounding box center [720, 514] width 435 height 22
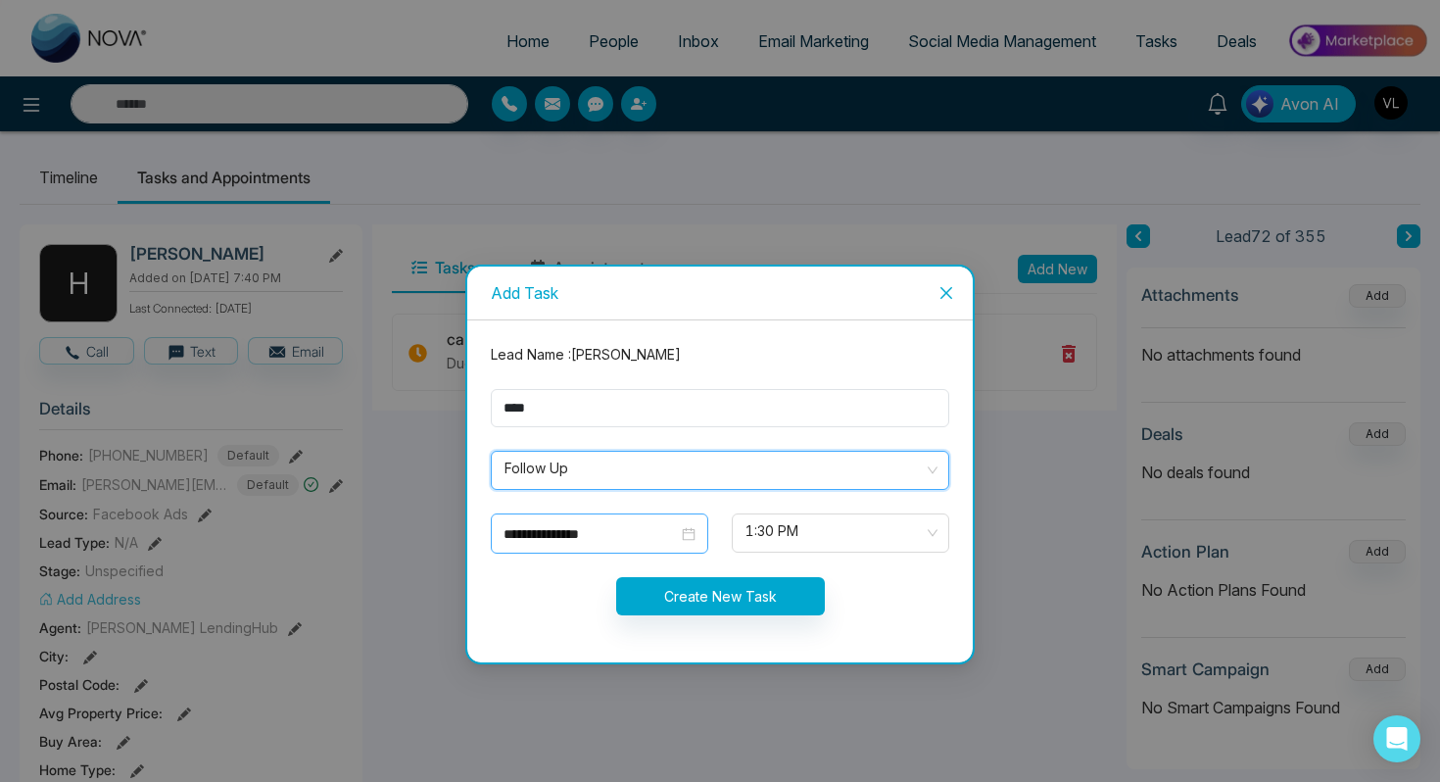
click at [699, 529] on div "**********" at bounding box center [600, 533] width 218 height 40
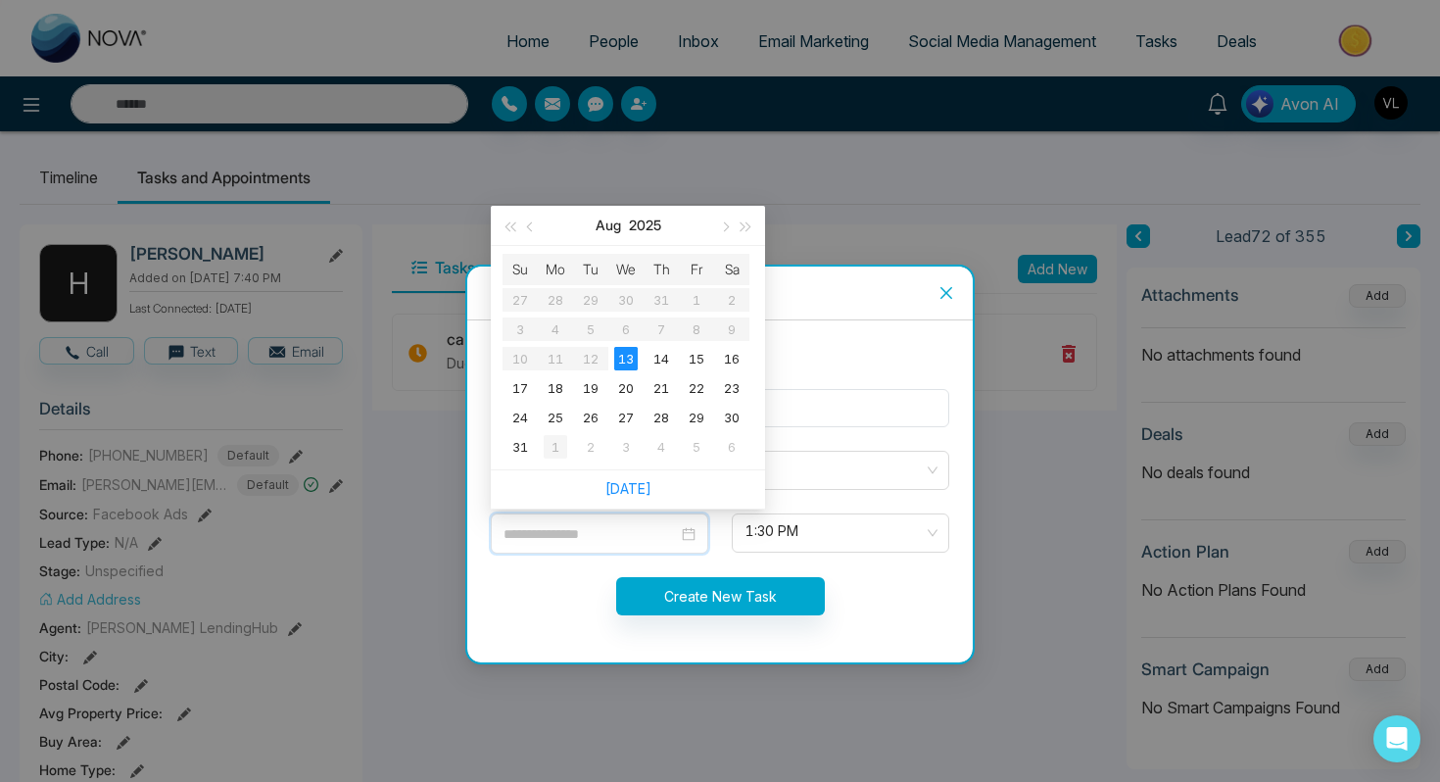
type input "**********"
click at [560, 438] on div "1" at bounding box center [556, 447] width 24 height 24
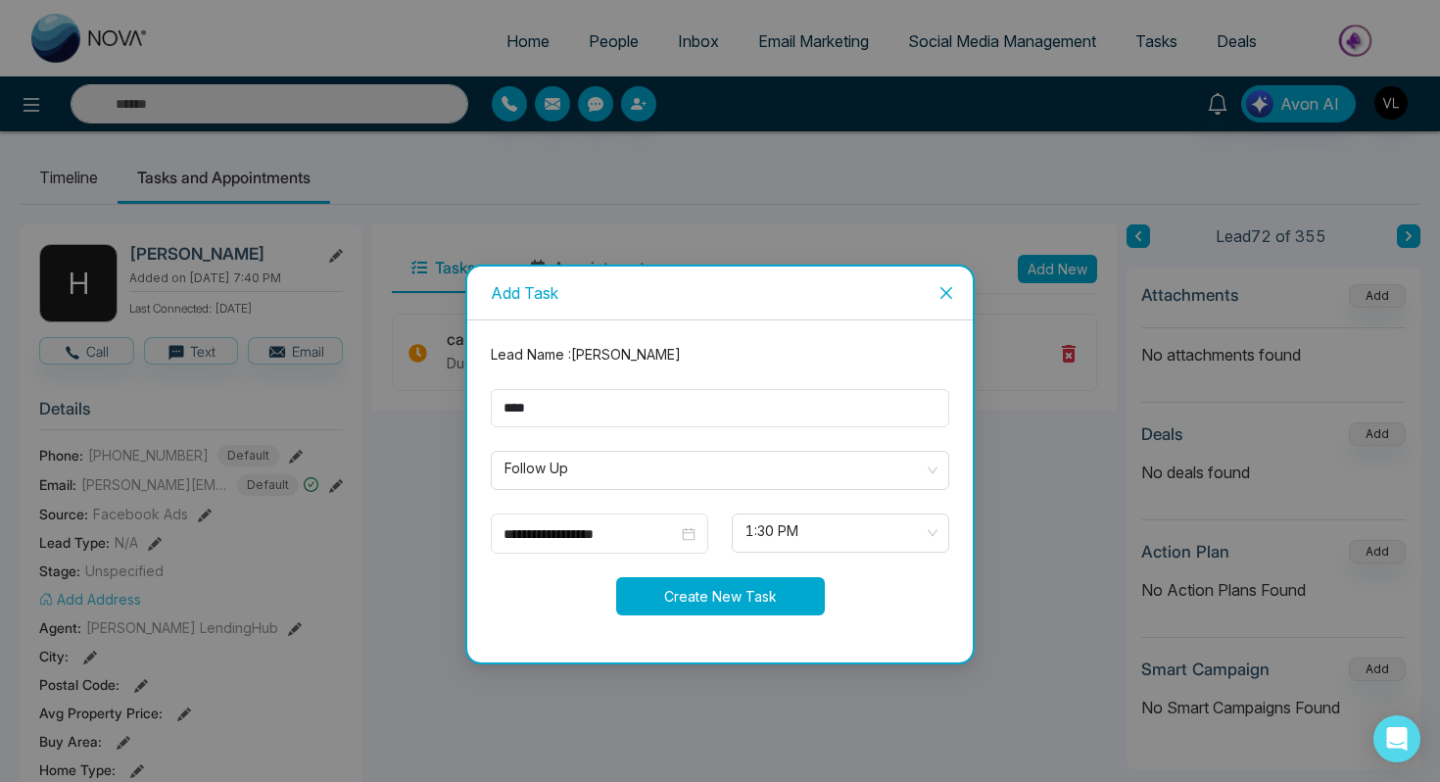
click at [738, 589] on button "Create New Task" at bounding box center [720, 596] width 209 height 38
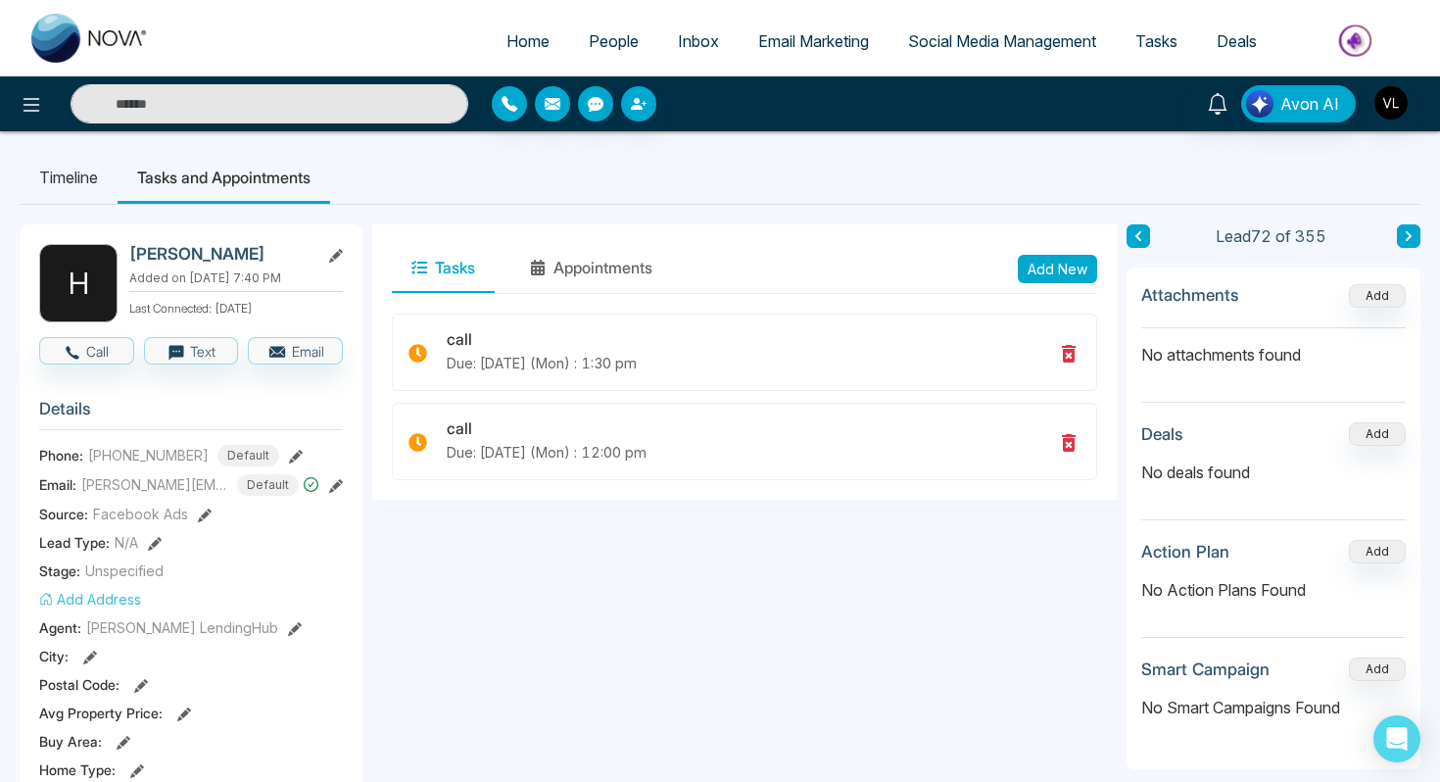
click at [1179, 31] on link "Tasks" at bounding box center [1156, 41] width 81 height 37
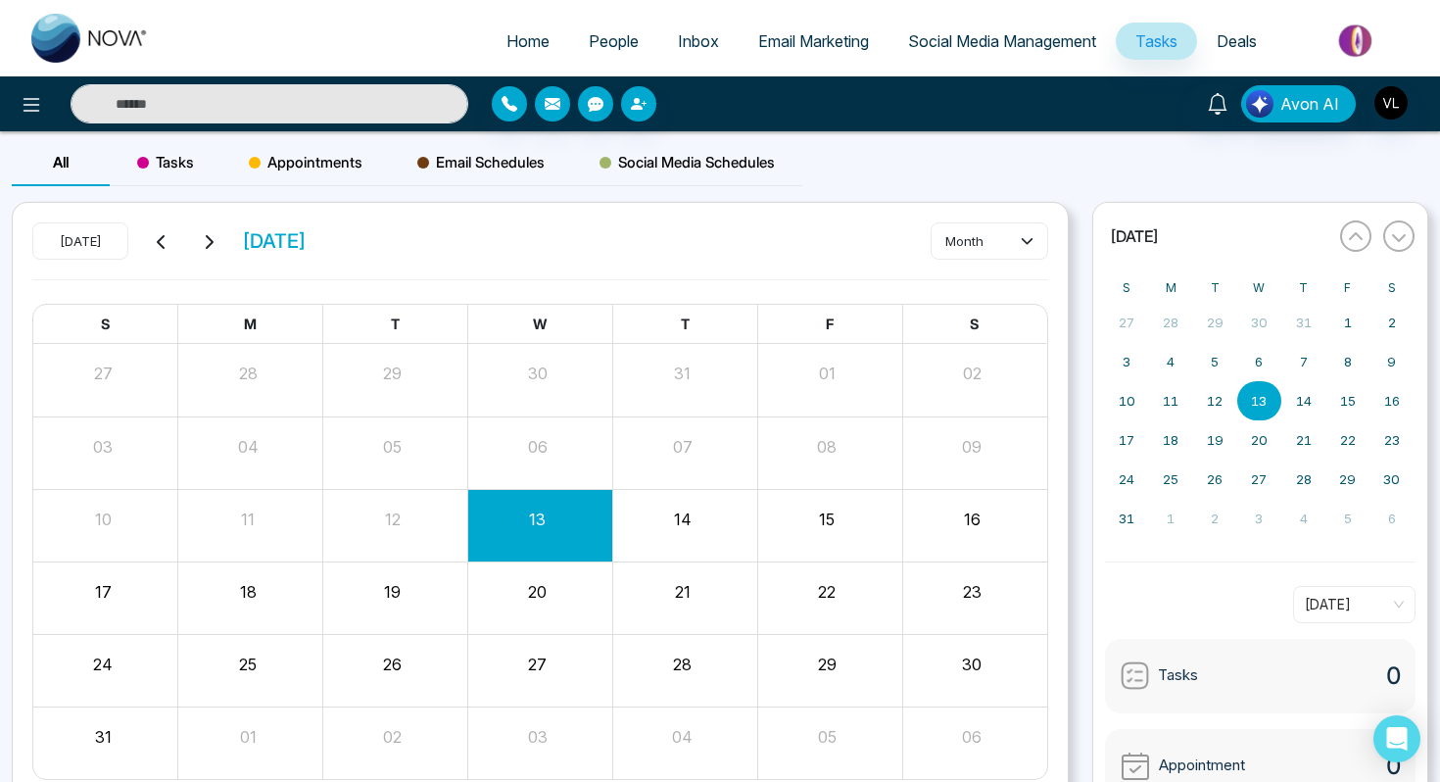
scroll to position [89, 0]
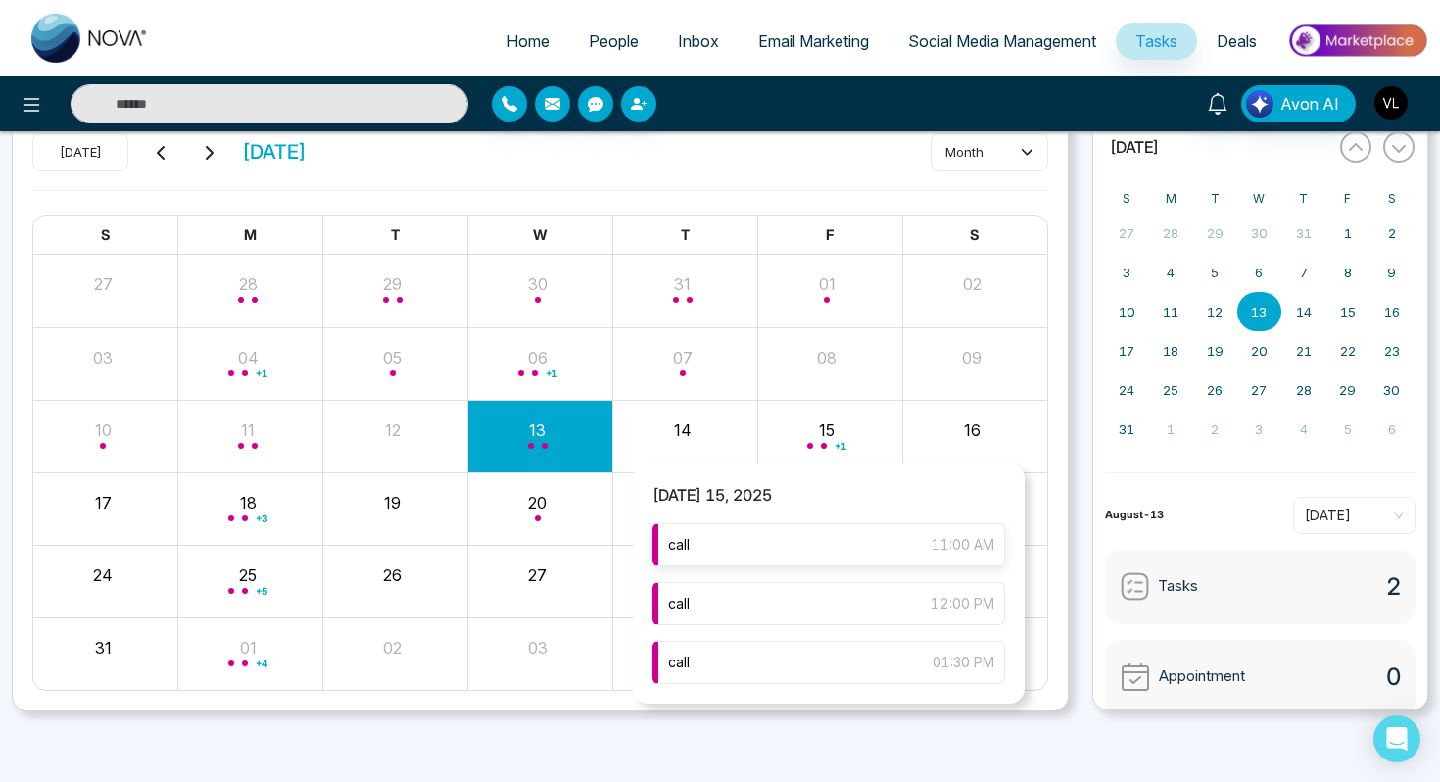
click at [776, 544] on div "call 11:00 AM" at bounding box center [829, 544] width 353 height 43
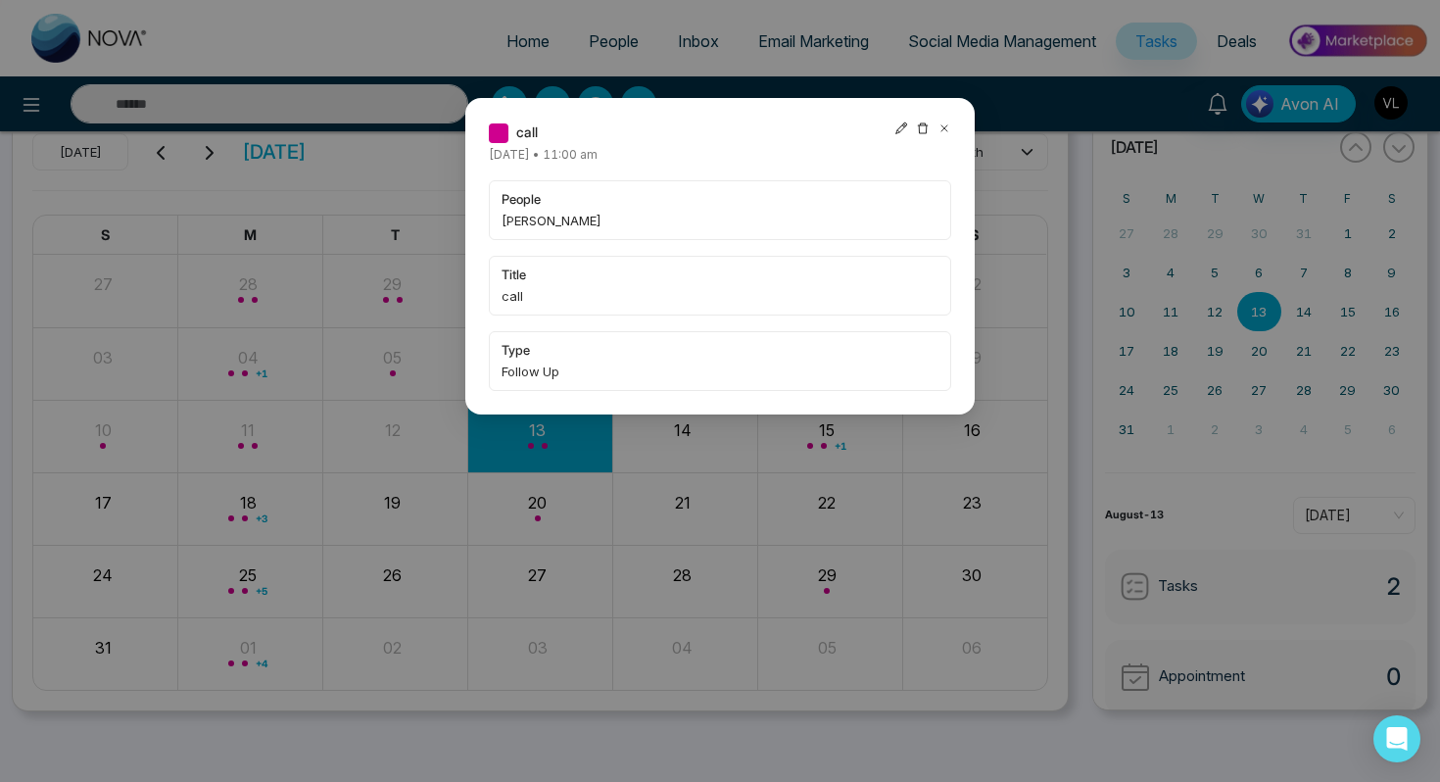
click at [919, 128] on icon at bounding box center [923, 129] width 14 height 14
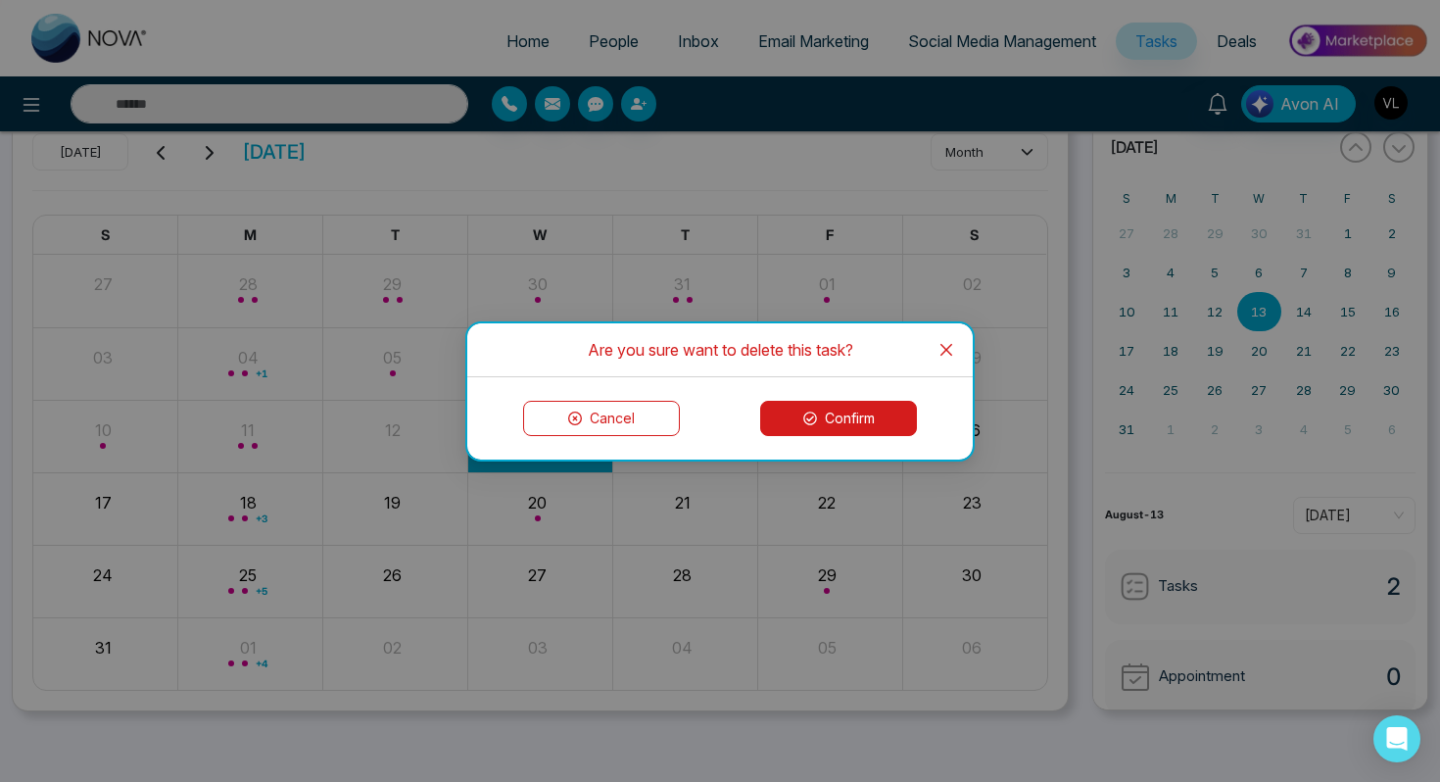
click at [862, 425] on button "Confirm" at bounding box center [838, 418] width 157 height 35
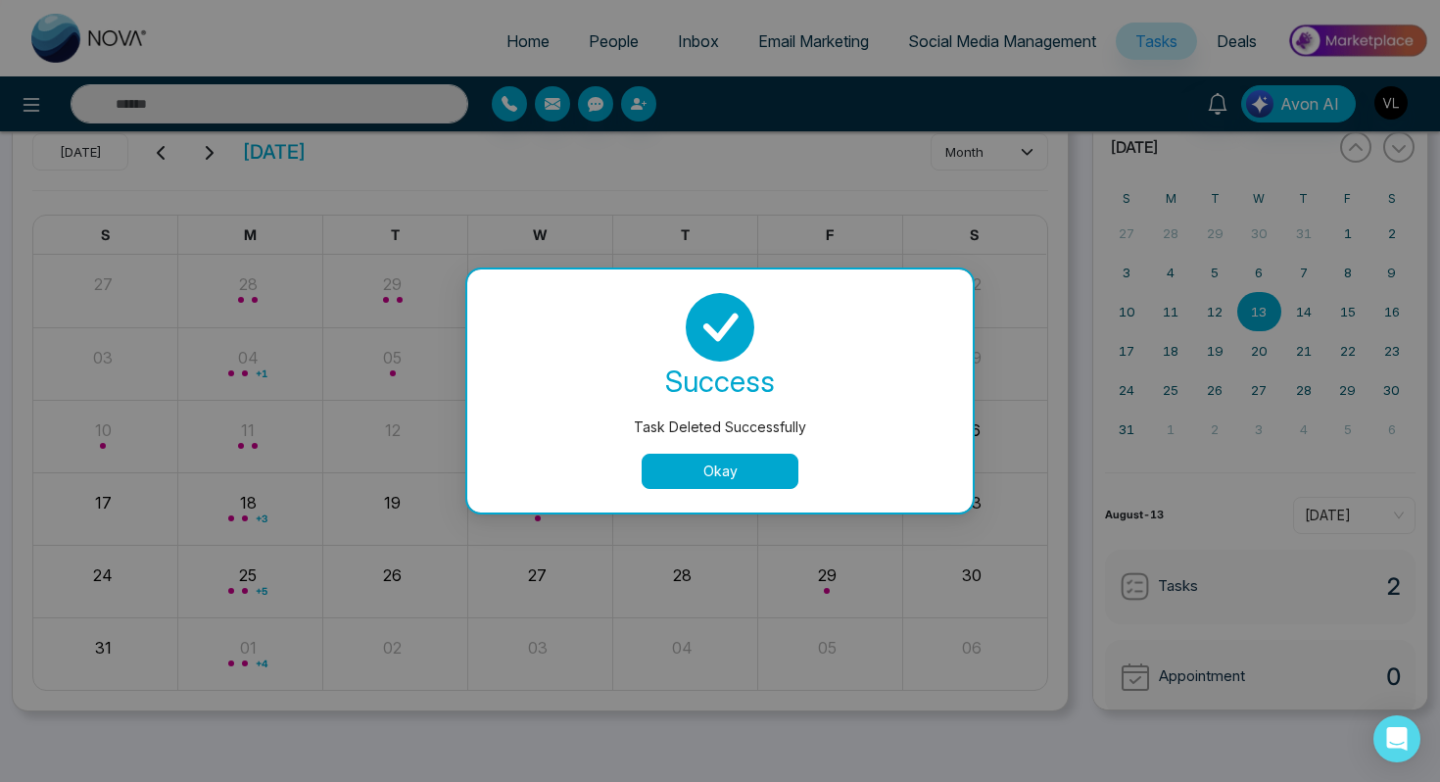
click at [742, 470] on button "Okay" at bounding box center [720, 471] width 157 height 35
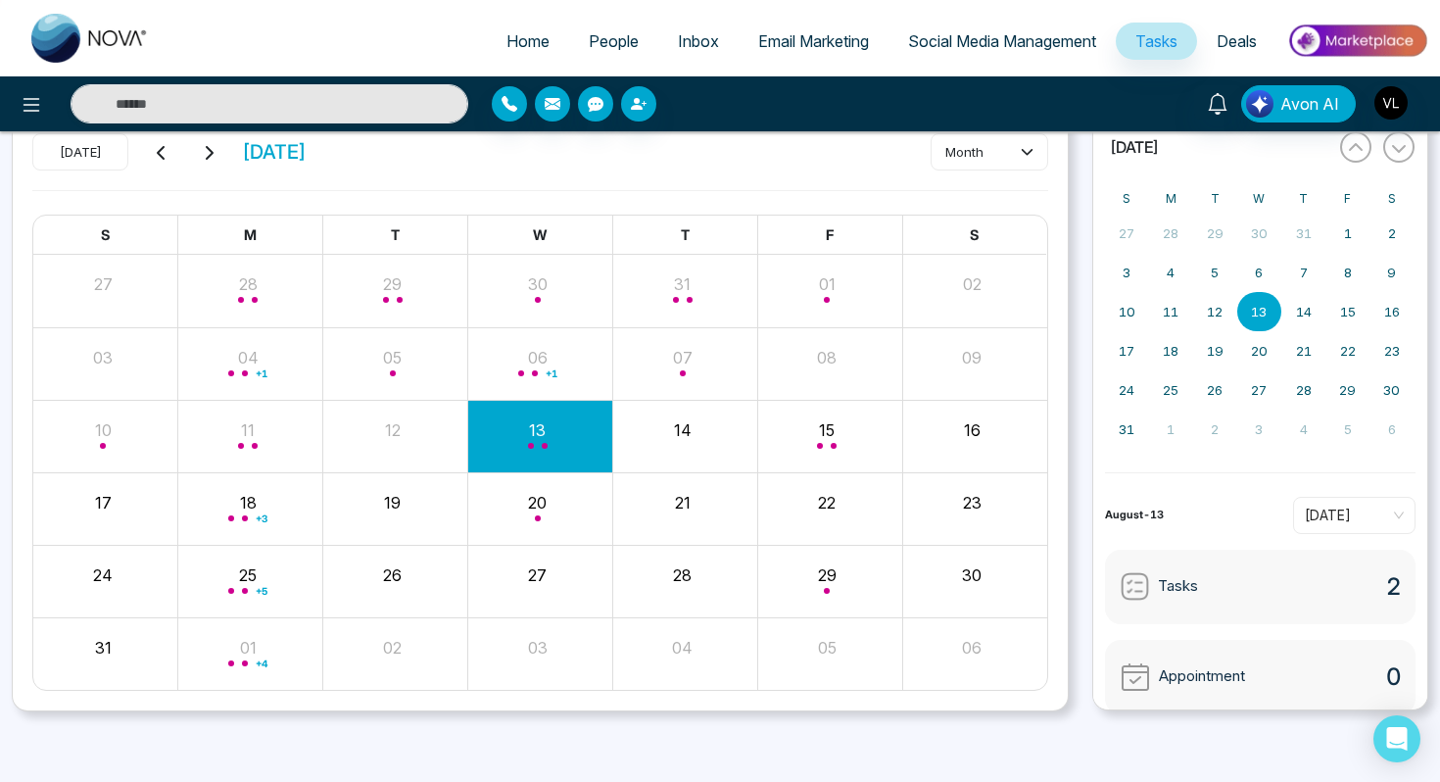
click at [809, 546] on div "Month View" at bounding box center [829, 582] width 145 height 72
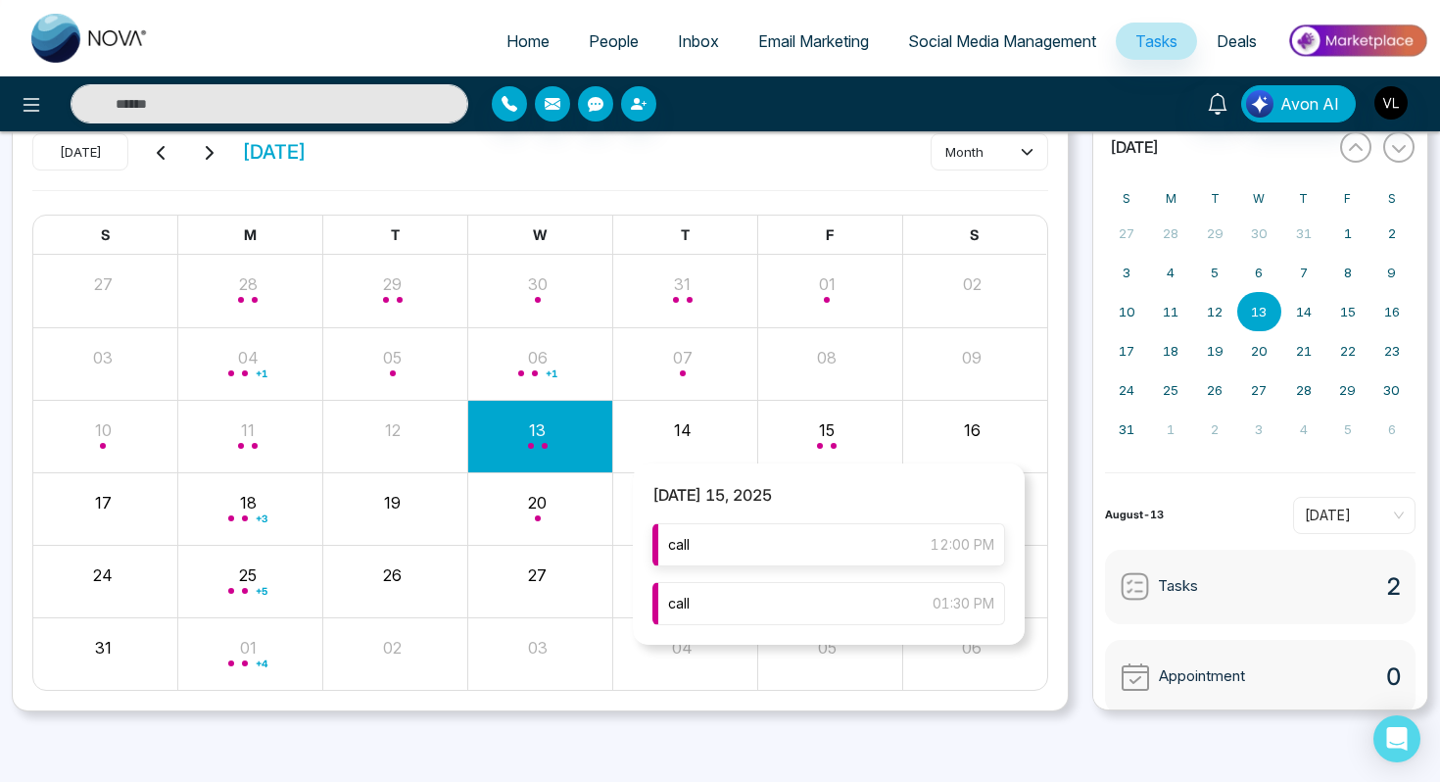
click at [784, 539] on div "call 12:00 PM" at bounding box center [829, 544] width 353 height 43
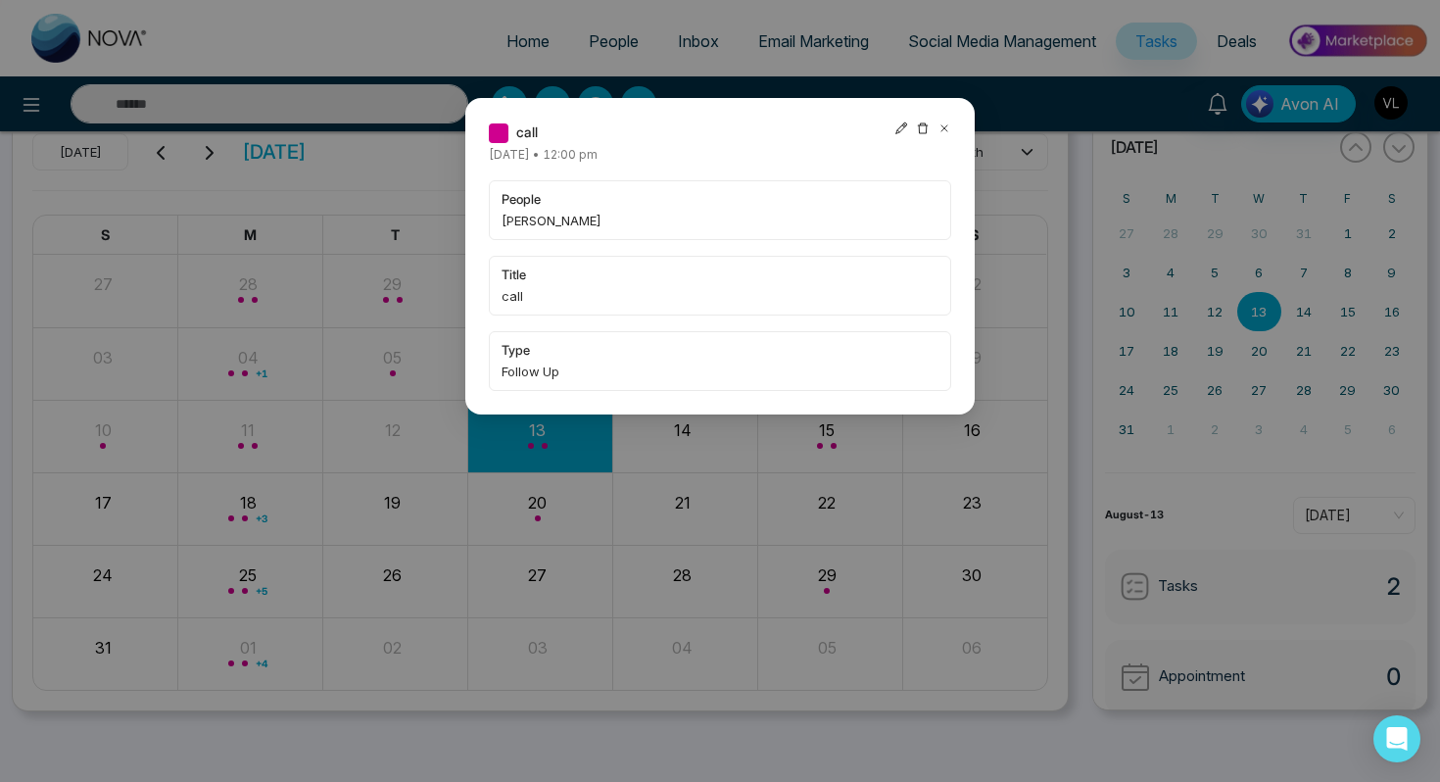
click at [941, 132] on icon at bounding box center [945, 129] width 14 height 14
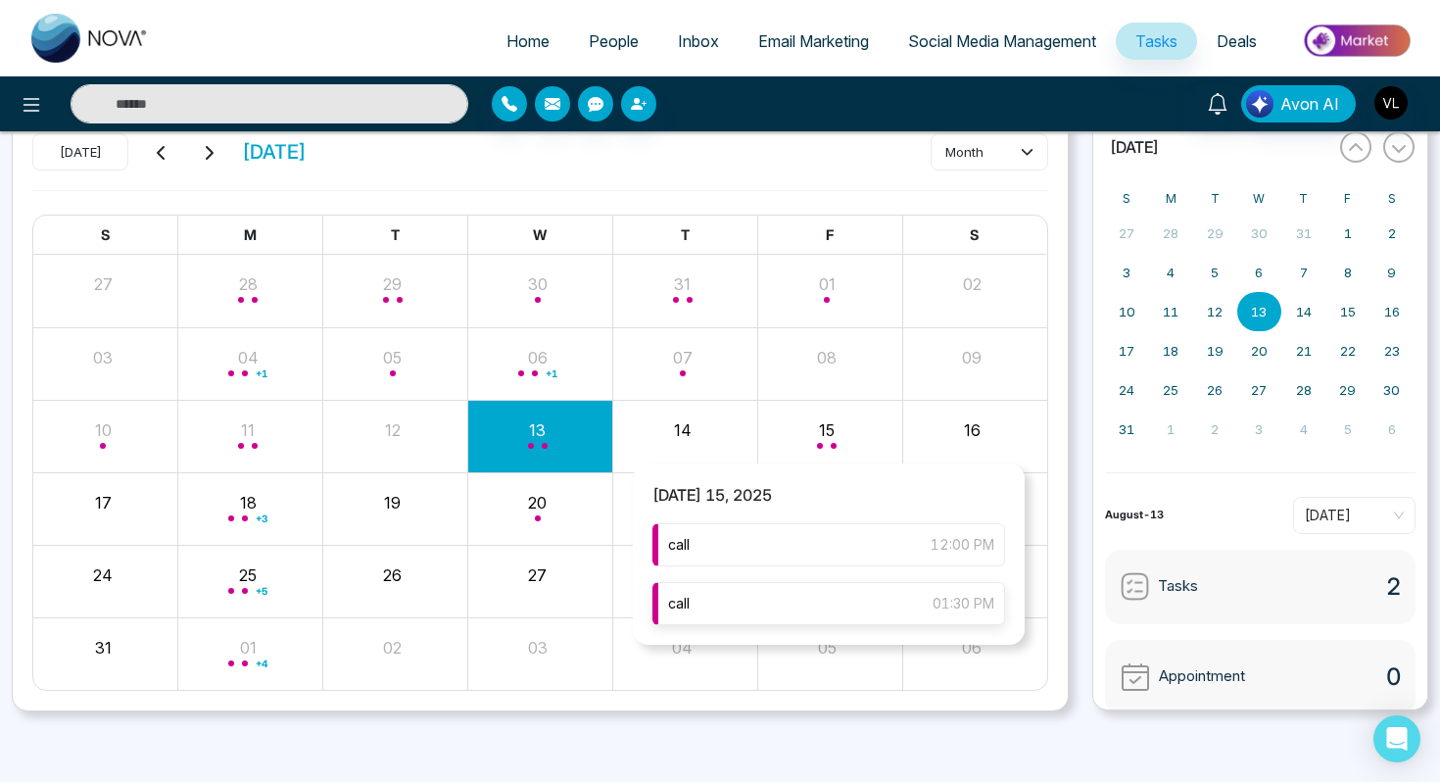
click at [799, 587] on div "call 01:30 PM" at bounding box center [829, 603] width 353 height 43
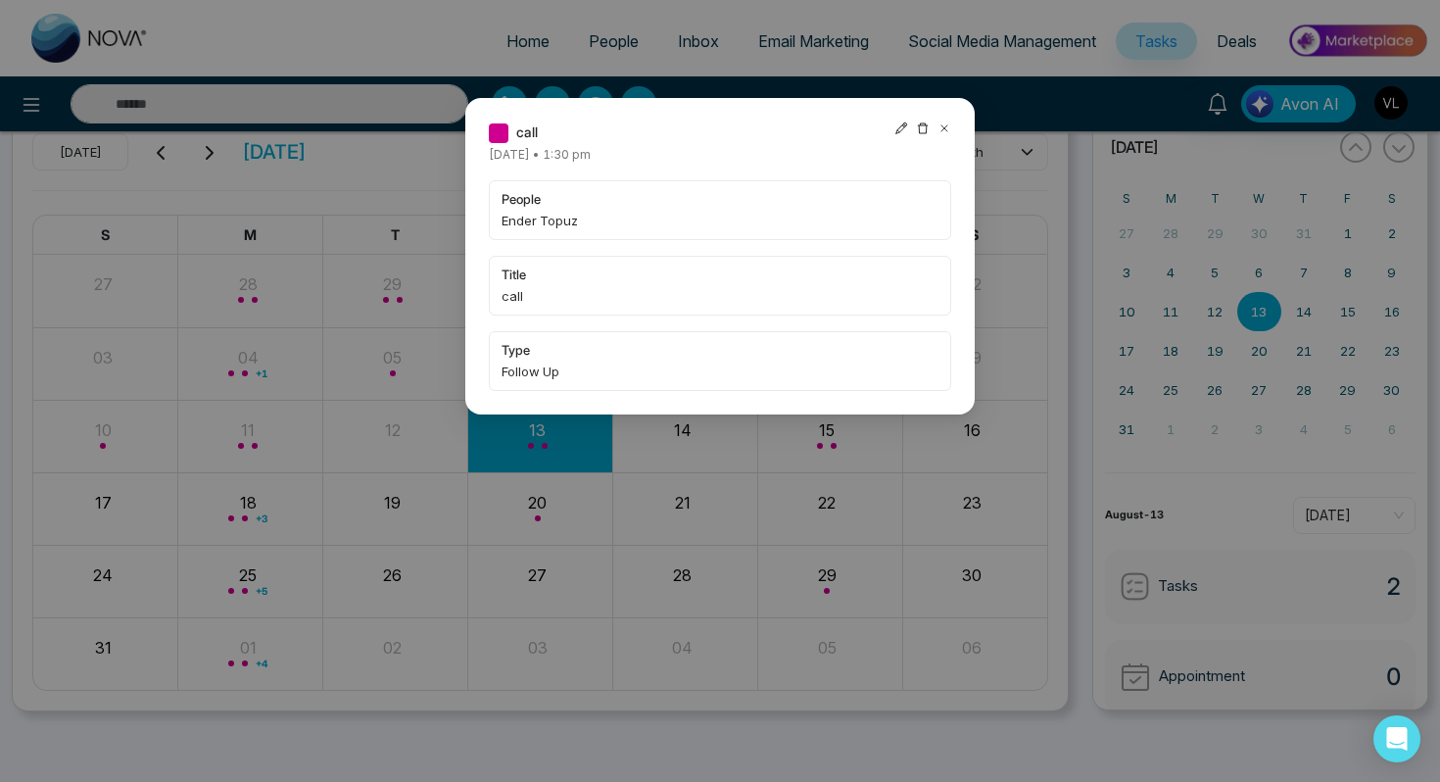
click at [942, 132] on icon at bounding box center [945, 129] width 14 height 14
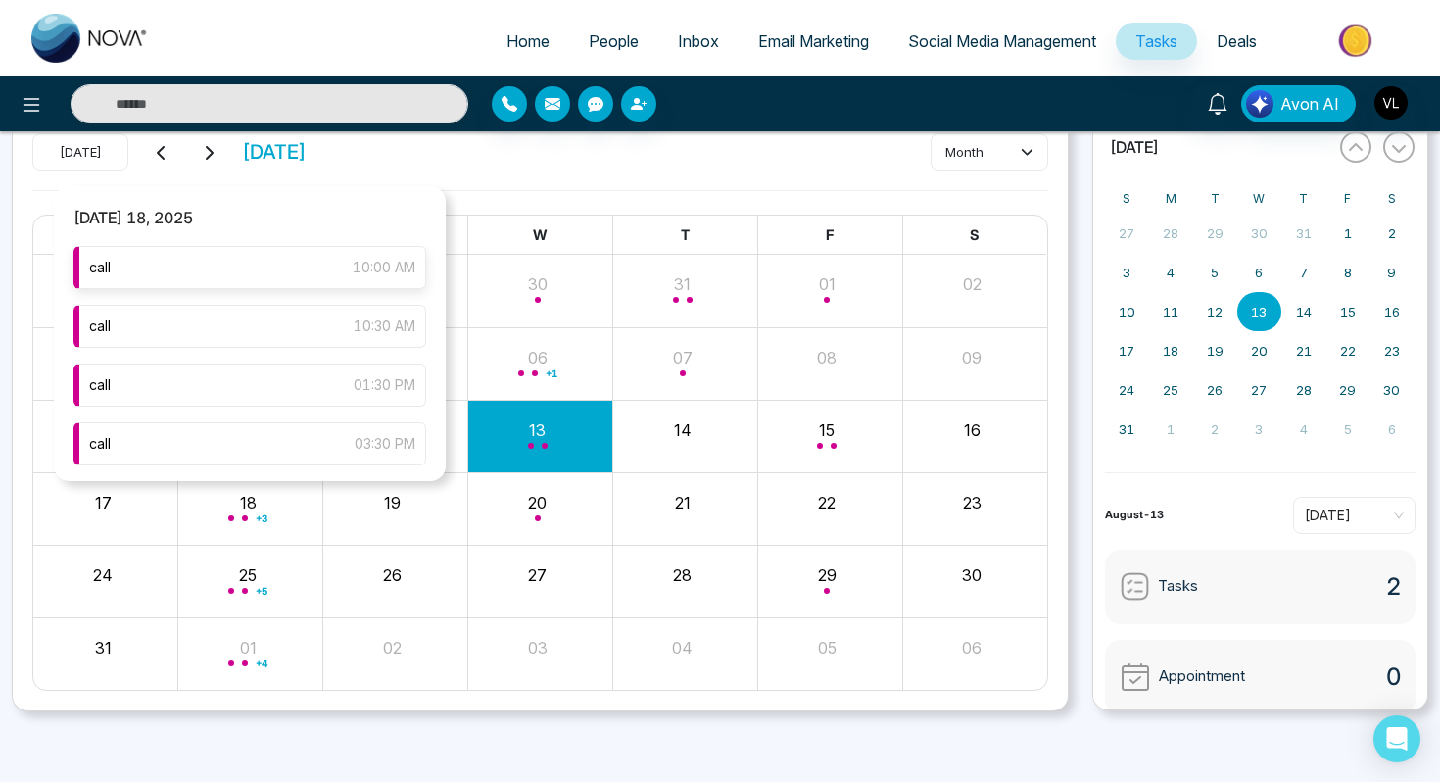
click at [291, 263] on div "call 10:00 AM" at bounding box center [249, 267] width 353 height 43
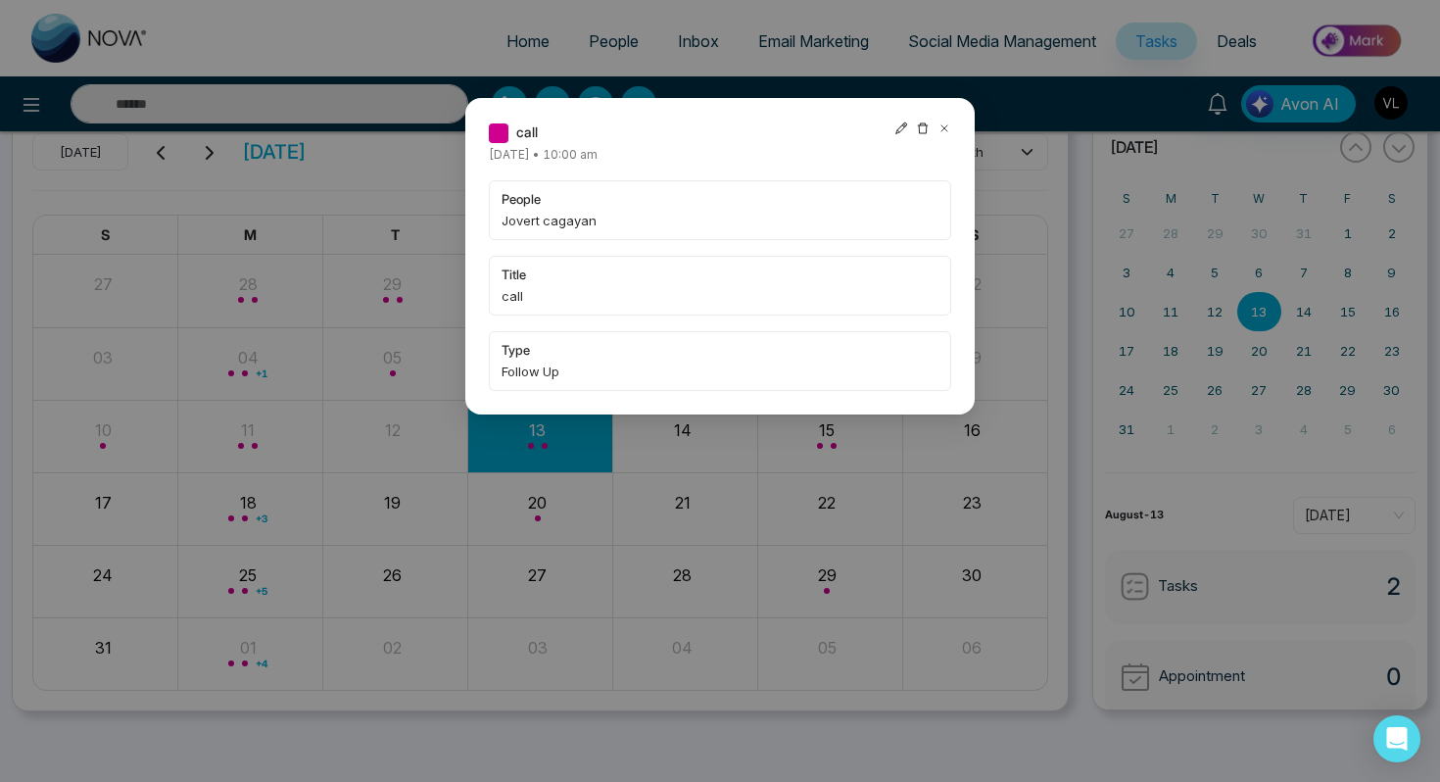
click at [945, 125] on icon at bounding box center [945, 129] width 14 height 14
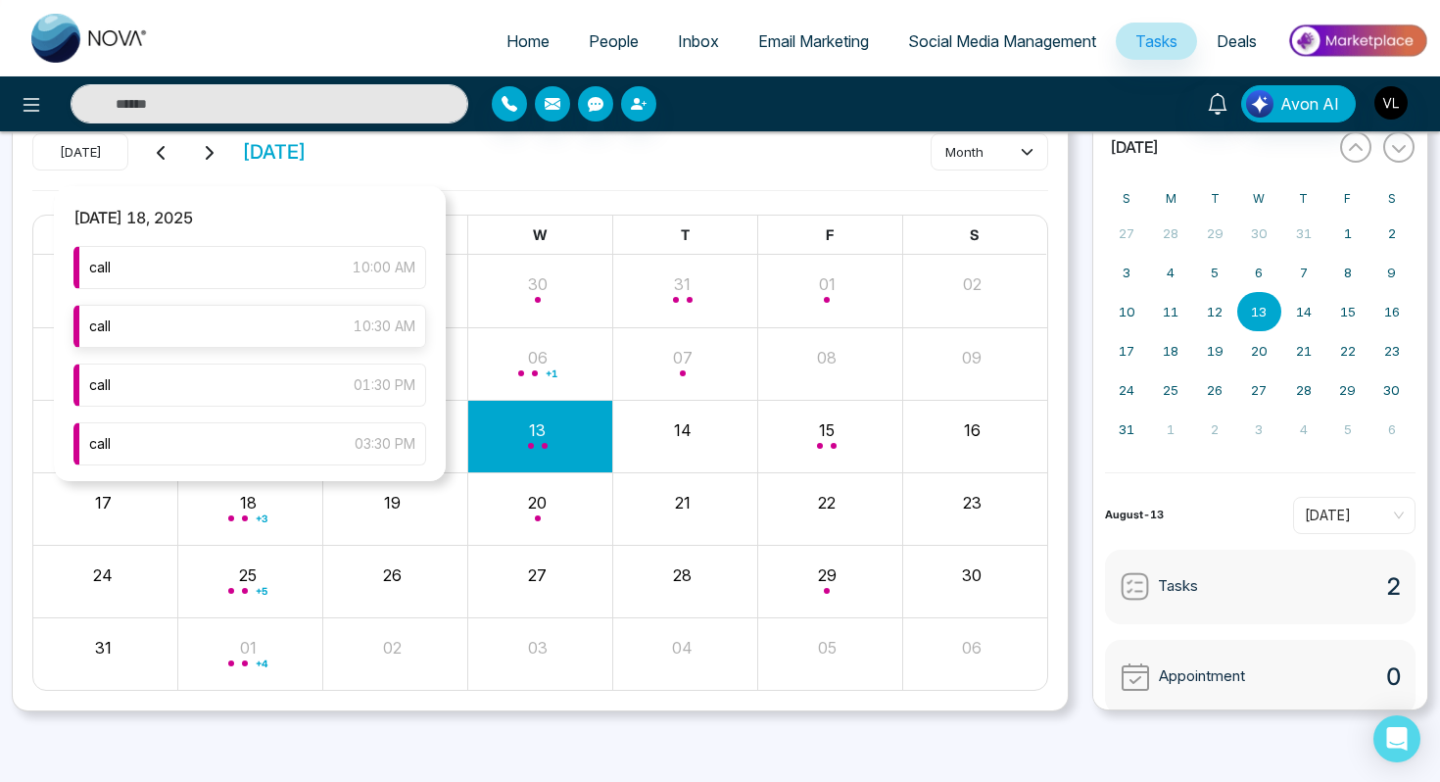
click at [348, 309] on div "call 10:30 AM" at bounding box center [249, 326] width 353 height 43
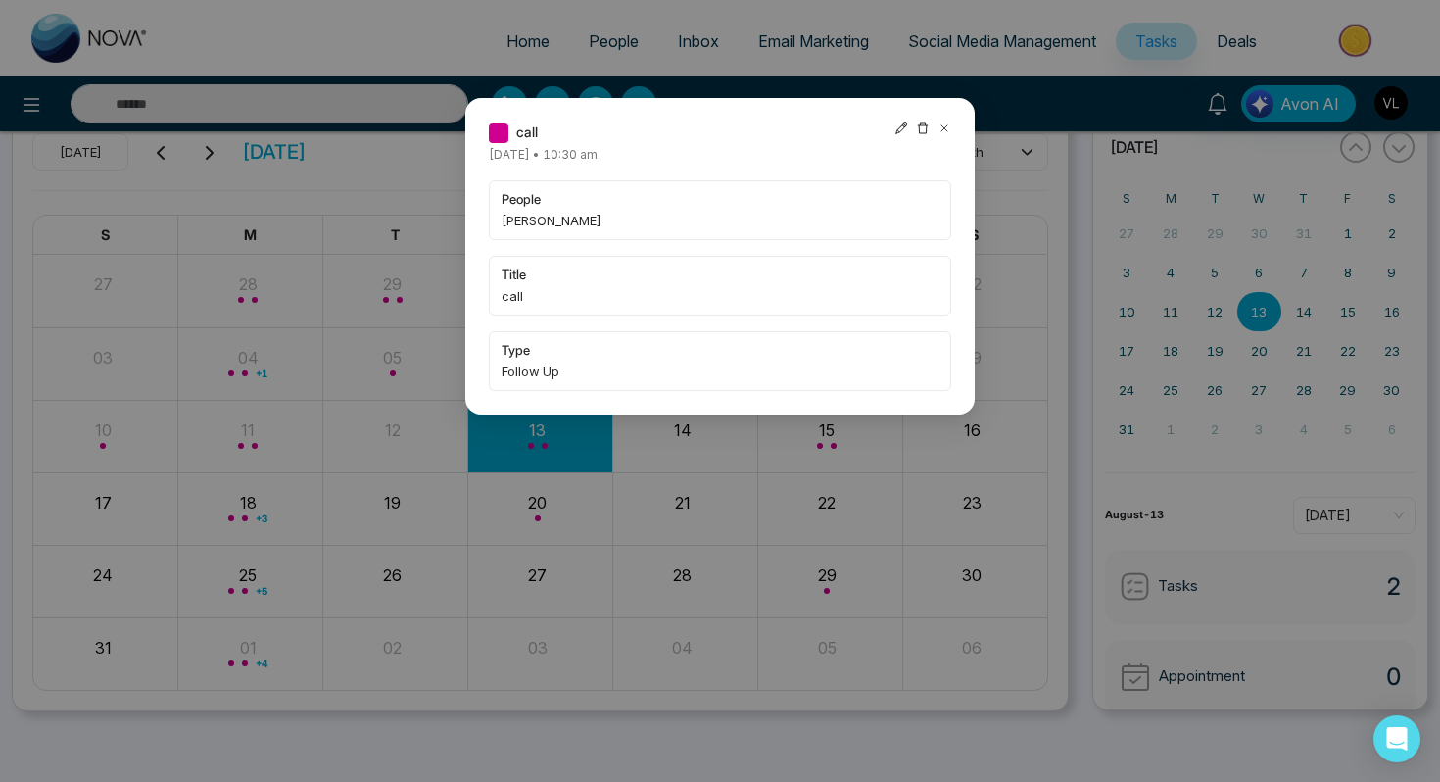
click at [942, 128] on icon at bounding box center [945, 129] width 14 height 14
